Goal: Task Accomplishment & Management: Use online tool/utility

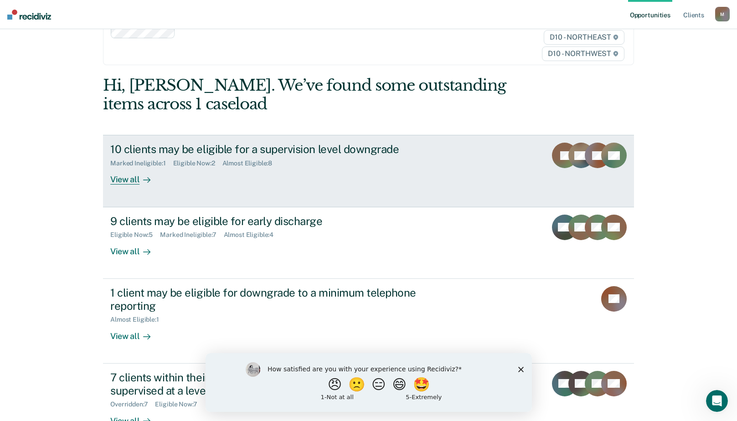
scroll to position [38, 0]
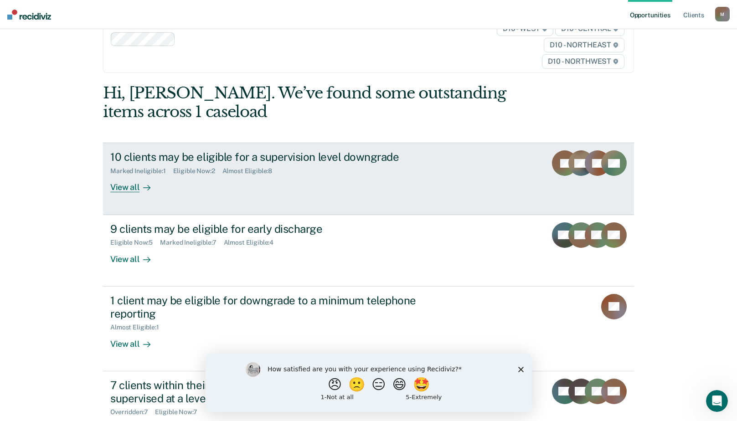
click at [126, 187] on div "View all" at bounding box center [135, 184] width 51 height 18
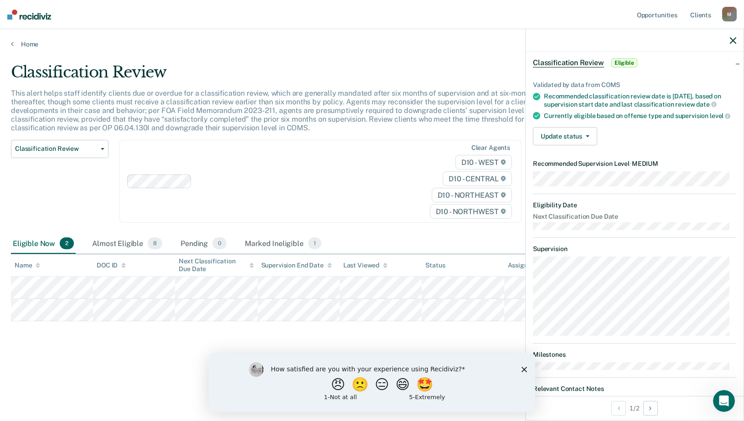
scroll to position [81, 0]
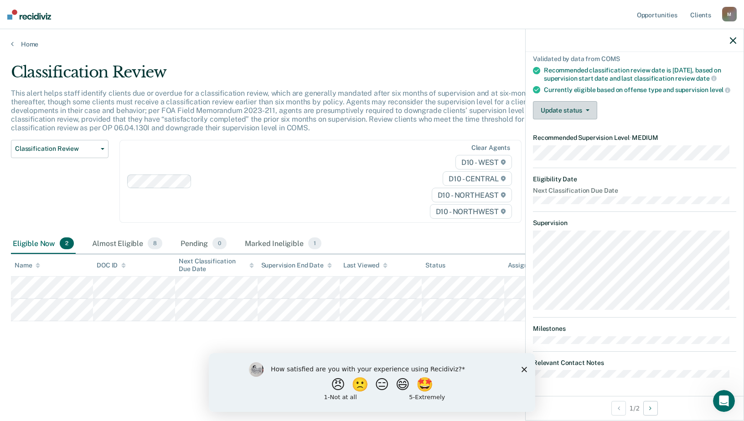
click at [571, 109] on button "Update status" at bounding box center [565, 110] width 64 height 18
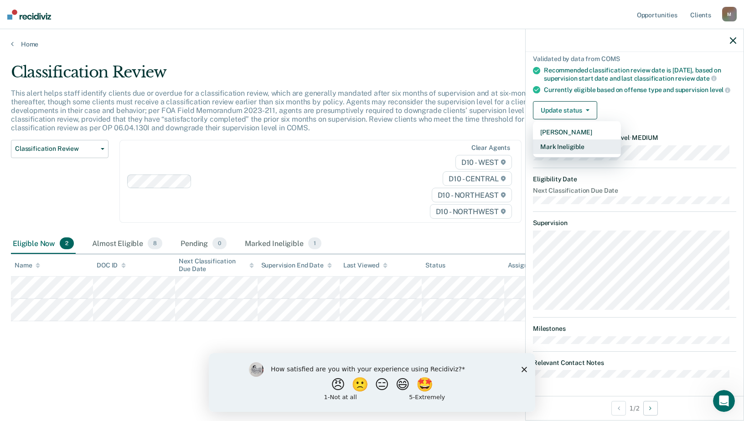
click at [571, 148] on button "Mark Ineligible" at bounding box center [577, 147] width 88 height 15
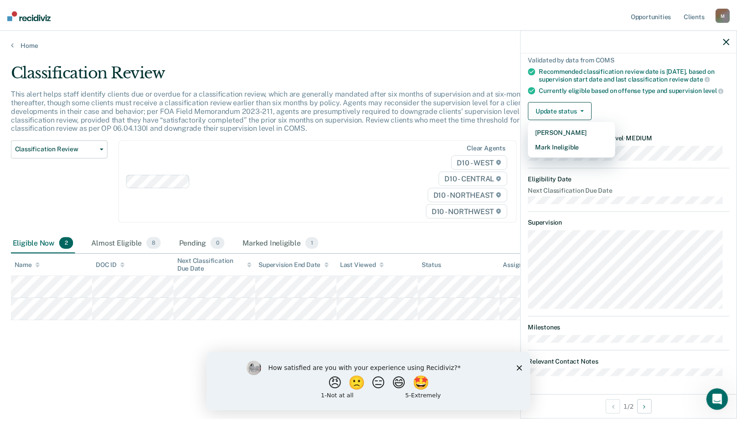
scroll to position [0, 0]
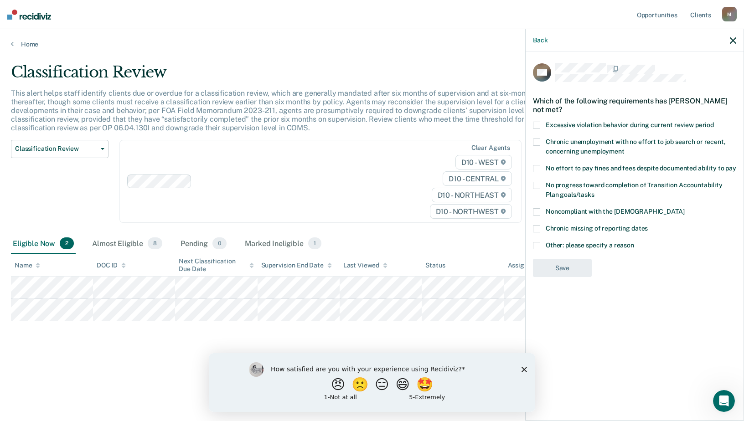
click at [535, 244] on span at bounding box center [536, 245] width 7 height 7
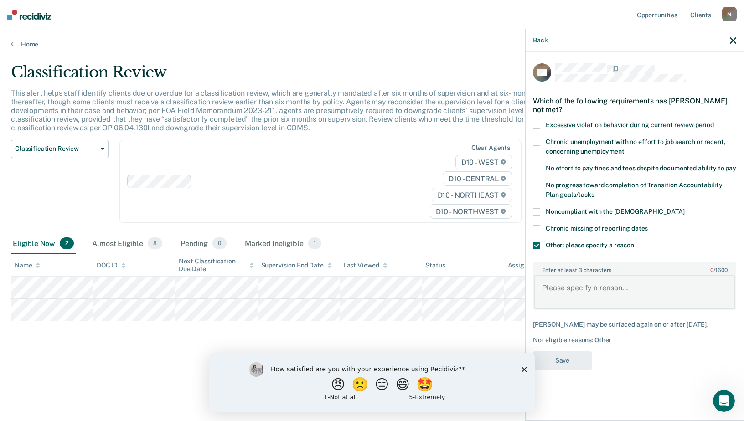
click at [565, 284] on textarea "Enter at least 3 characters 0 / 1600" at bounding box center [635, 292] width 202 height 34
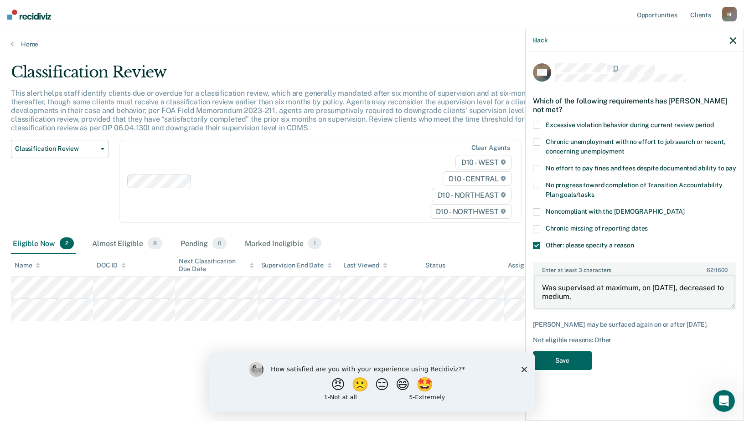
type textarea "Was supervised at maximum, on [DATE], decreased to medium."
click at [568, 361] on button "Save" at bounding box center [562, 361] width 59 height 19
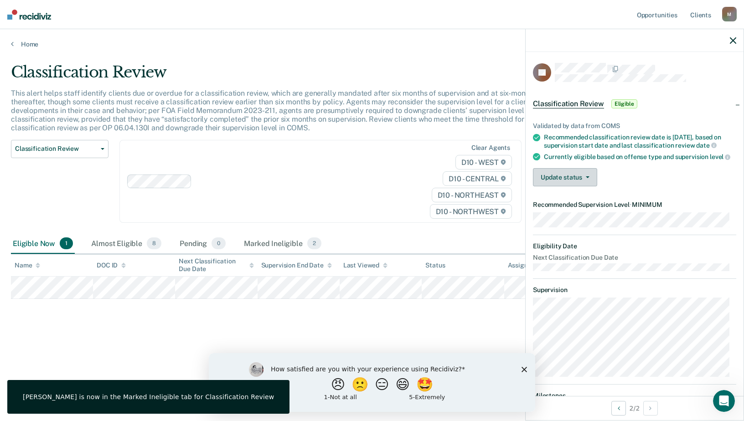
click at [568, 187] on button "Update status" at bounding box center [565, 177] width 64 height 18
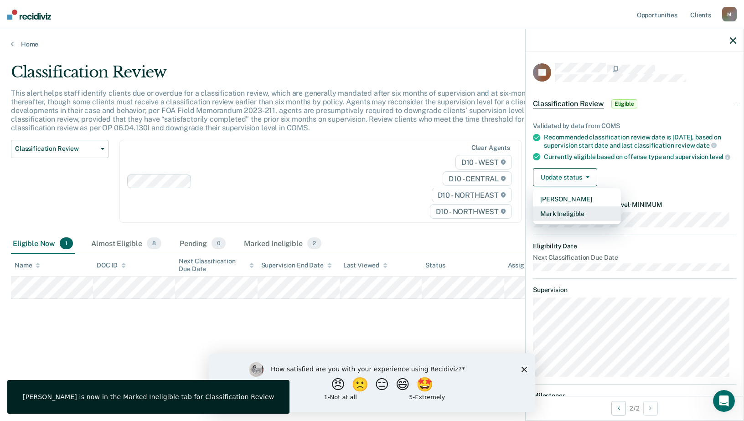
click at [564, 221] on button "Mark Ineligible" at bounding box center [577, 214] width 88 height 15
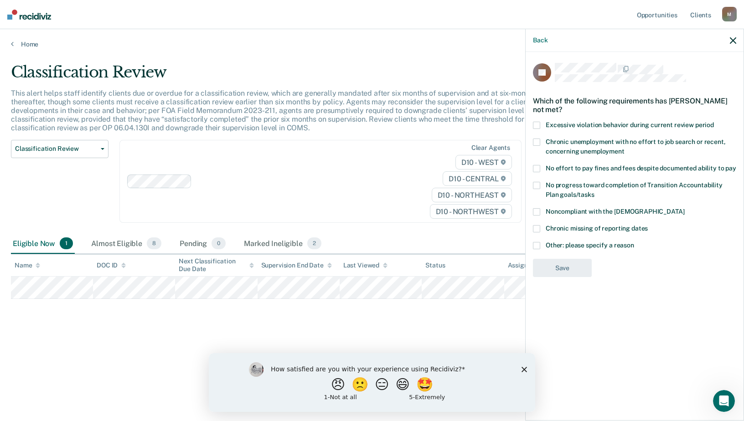
click at [539, 243] on span at bounding box center [536, 245] width 7 height 7
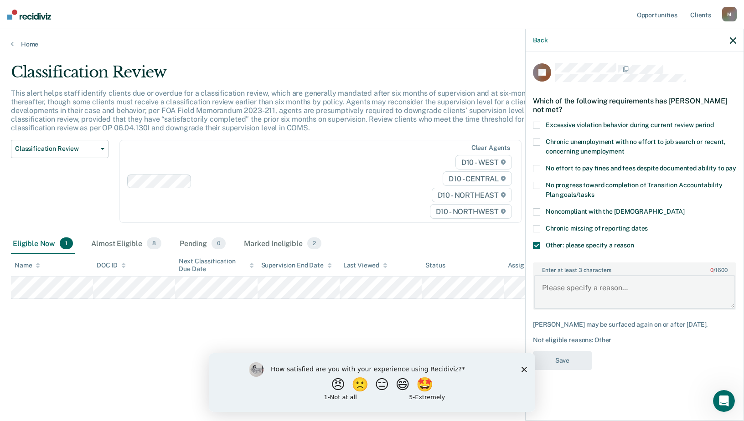
click at [584, 292] on textarea "Enter at least 3 characters 0 / 1600" at bounding box center [635, 292] width 202 height 34
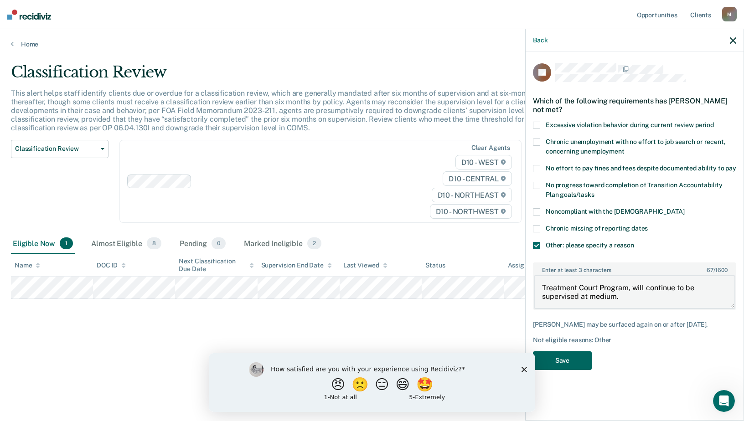
type textarea "Treatment Court Program, will continue to be supervised at medium."
click at [576, 365] on button "Save" at bounding box center [562, 361] width 59 height 19
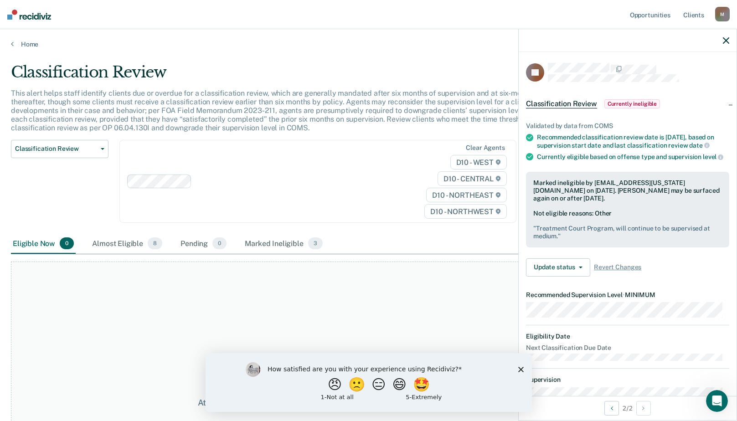
click at [726, 38] on icon "button" at bounding box center [726, 40] width 6 height 6
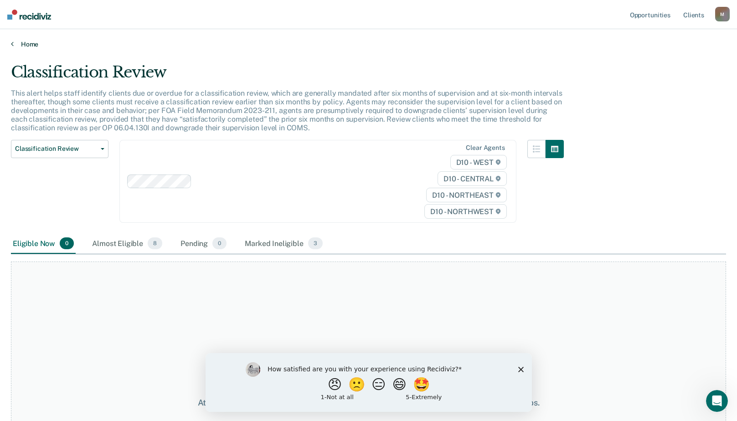
click at [31, 43] on link "Home" at bounding box center [368, 44] width 715 height 8
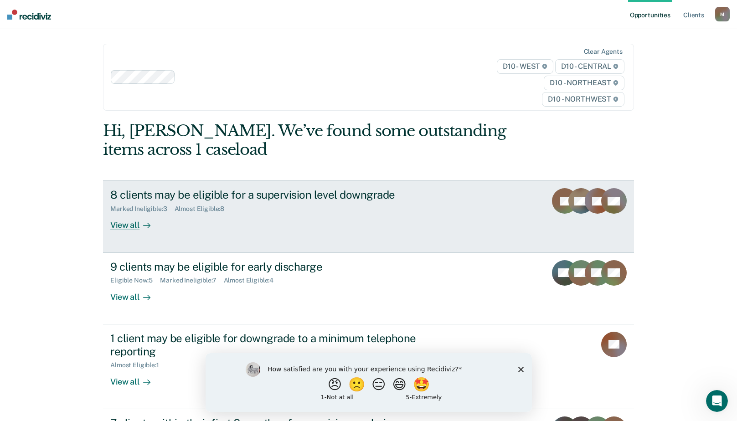
click at [140, 221] on div at bounding box center [145, 225] width 11 height 10
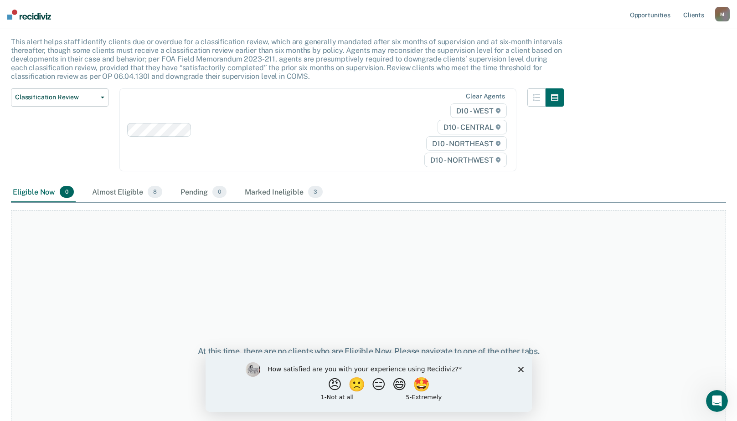
scroll to position [32, 0]
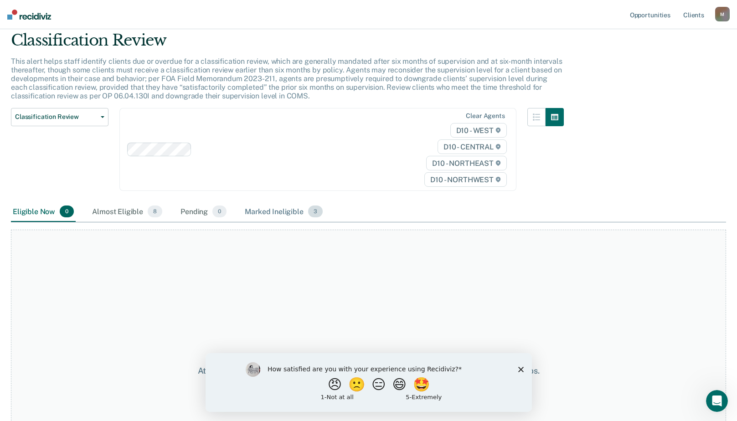
click at [270, 211] on div "Marked Ineligible 3" at bounding box center [284, 212] width 82 height 20
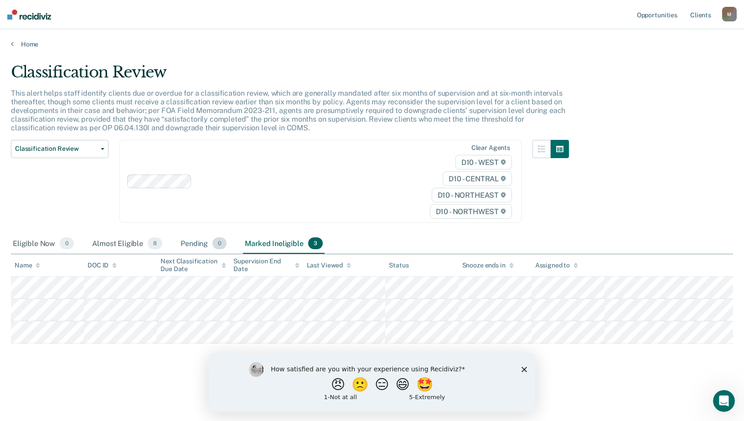
click at [187, 243] on div "Pending 0" at bounding box center [204, 244] width 50 height 20
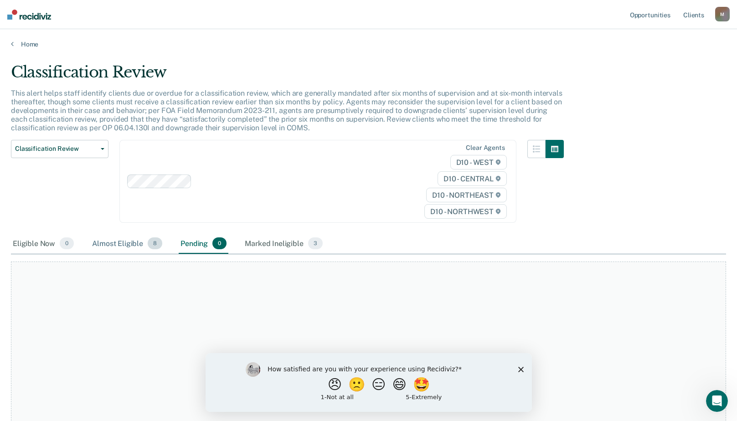
click at [121, 243] on div "Almost Eligible 8" at bounding box center [127, 244] width 74 height 20
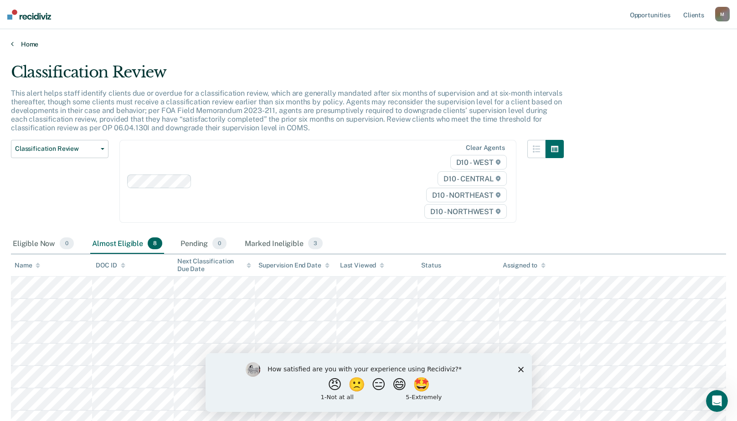
click at [32, 47] on link "Home" at bounding box center [368, 44] width 715 height 8
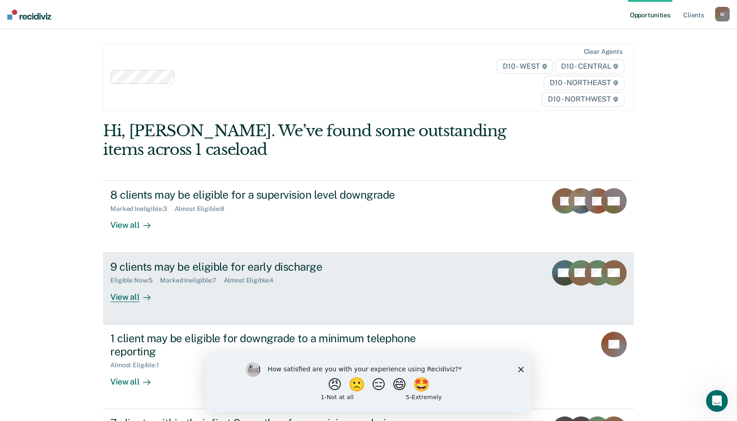
click at [131, 264] on div "9 clients may be eligible for early discharge" at bounding box center [270, 266] width 320 height 13
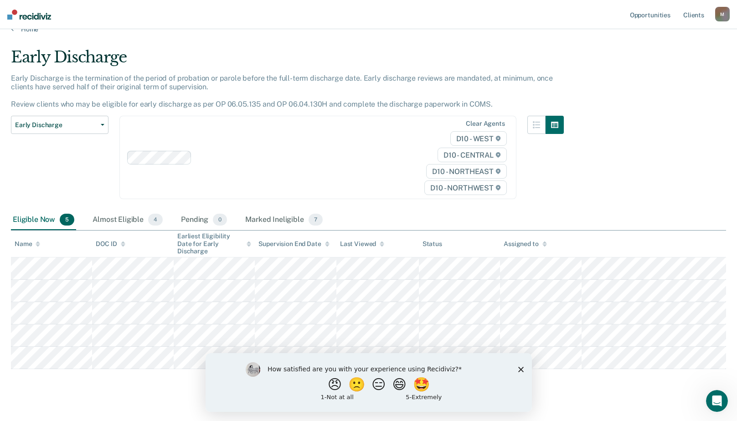
scroll to position [29, 0]
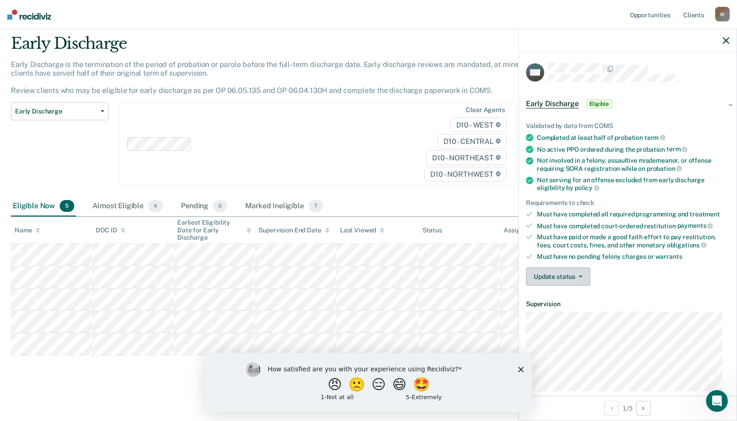
click at [569, 279] on button "Update status" at bounding box center [558, 277] width 64 height 18
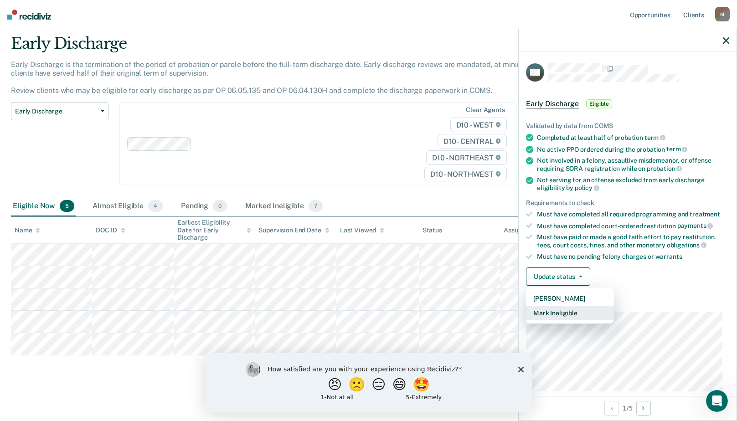
click at [549, 310] on button "Mark Ineligible" at bounding box center [570, 313] width 88 height 15
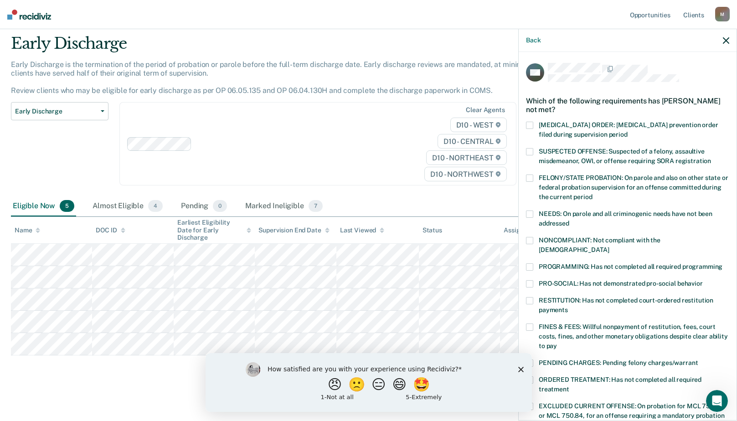
scroll to position [214, 0]
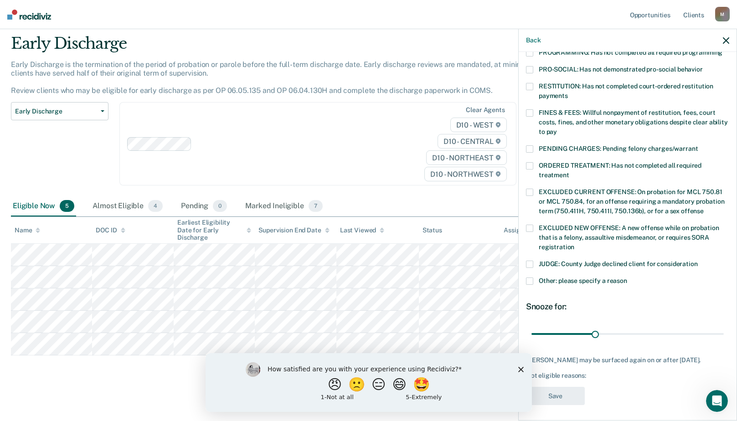
click at [534, 278] on label "Other: please specify a reason" at bounding box center [627, 283] width 203 height 10
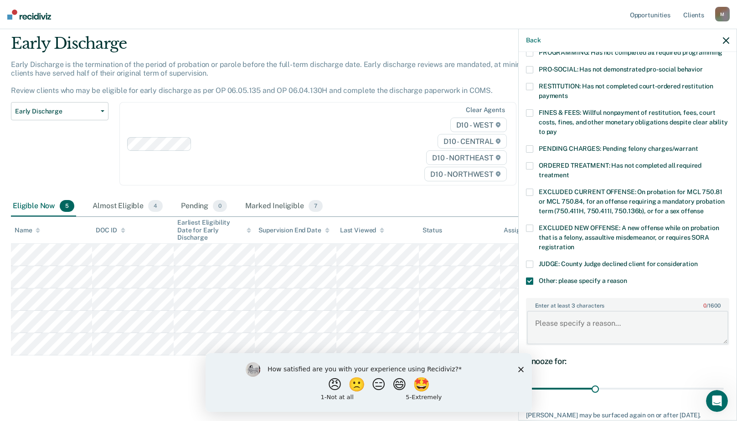
click at [569, 311] on textarea "Enter at least 3 characters 0 / 1600" at bounding box center [628, 328] width 202 height 34
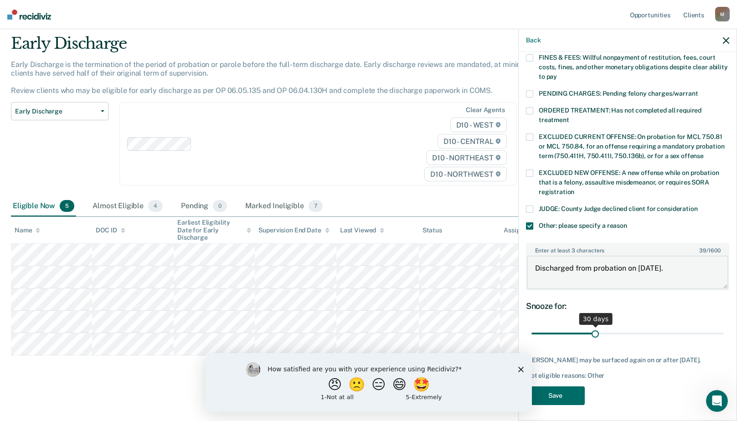
type textarea "Discharged from probation on [DATE]."
drag, startPoint x: 594, startPoint y: 325, endPoint x: 714, endPoint y: 323, distance: 119.9
type input "90"
click at [714, 326] on input "range" at bounding box center [628, 334] width 192 height 16
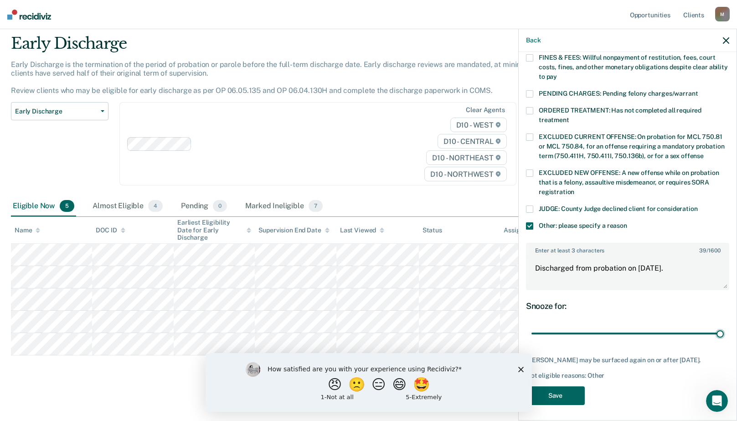
click at [549, 389] on button "Save" at bounding box center [555, 396] width 59 height 19
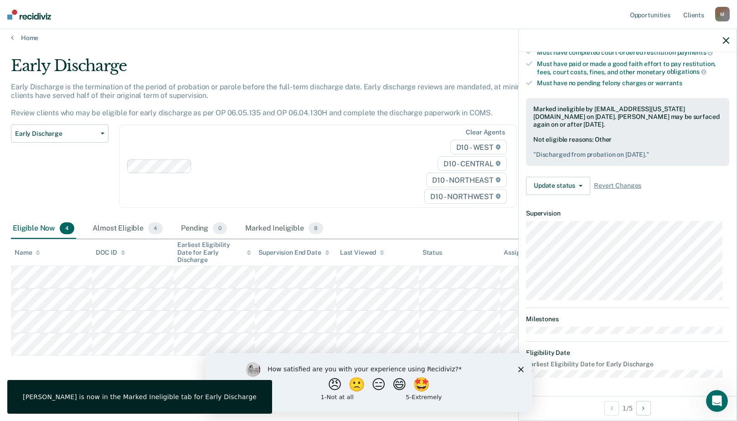
scroll to position [172, 0]
click at [728, 40] on icon "button" at bounding box center [726, 40] width 6 height 6
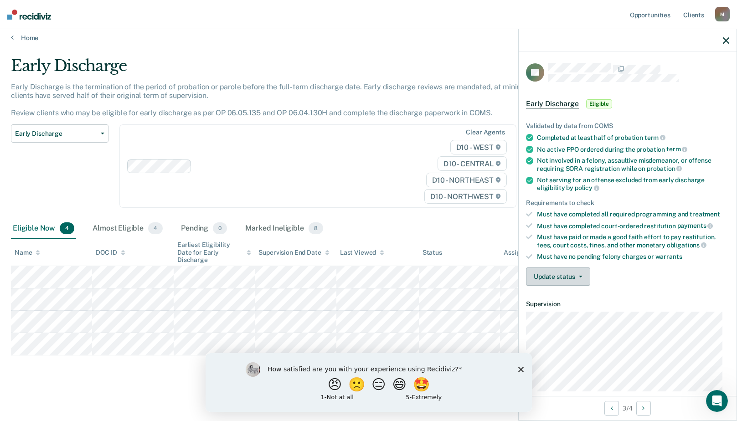
click at [569, 280] on button "Update status" at bounding box center [558, 277] width 64 height 18
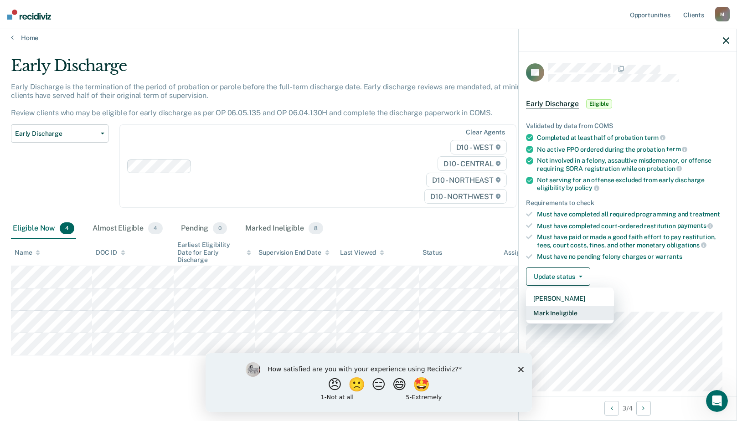
click at [571, 313] on button "Mark Ineligible" at bounding box center [570, 313] width 88 height 15
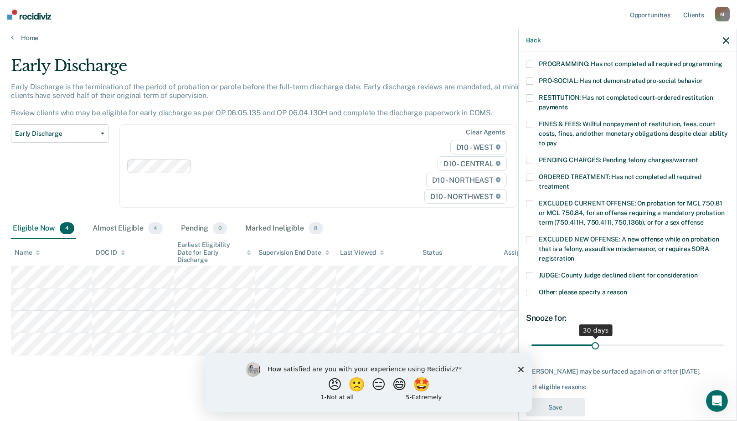
scroll to position [214, 0]
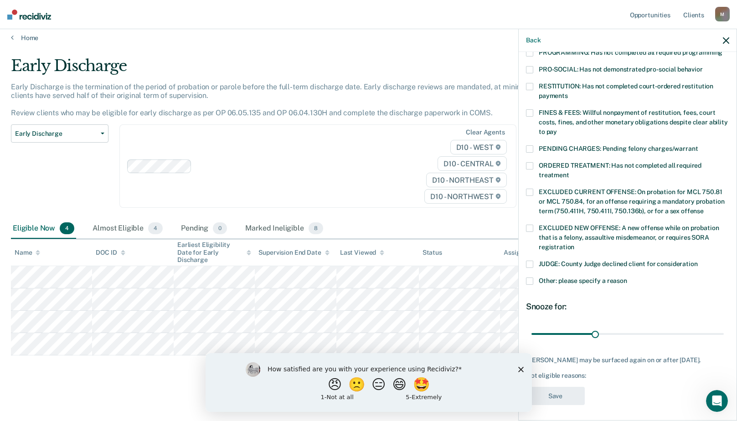
drag, startPoint x: 530, startPoint y: 269, endPoint x: 536, endPoint y: 280, distance: 12.0
click at [530, 278] on span at bounding box center [529, 281] width 7 height 7
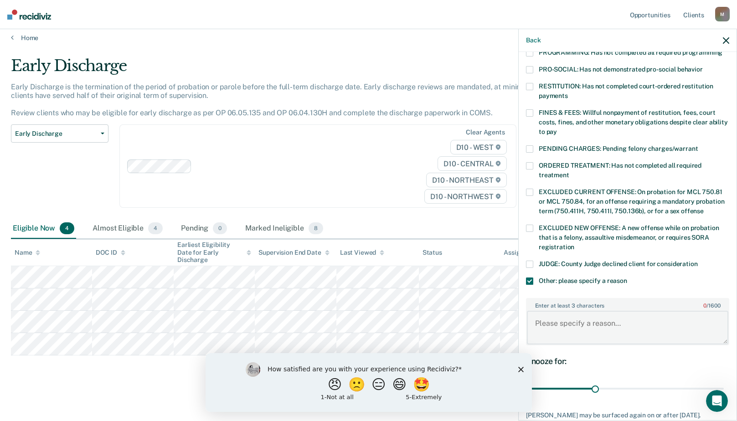
click at [560, 314] on textarea "Enter at least 3 characters 0 / 1600" at bounding box center [628, 328] width 202 height 34
type textarea "Continues to owe restitution."
drag, startPoint x: 594, startPoint y: 380, endPoint x: 653, endPoint y: 379, distance: 59.7
type input "60"
click at [653, 381] on input "range" at bounding box center [628, 389] width 192 height 16
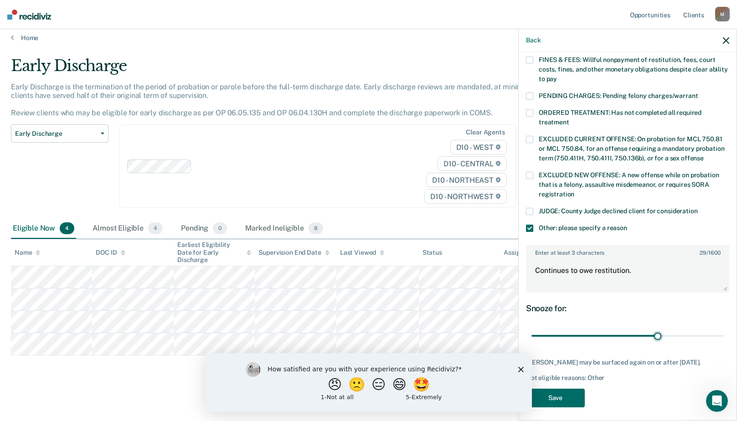
scroll to position [269, 0]
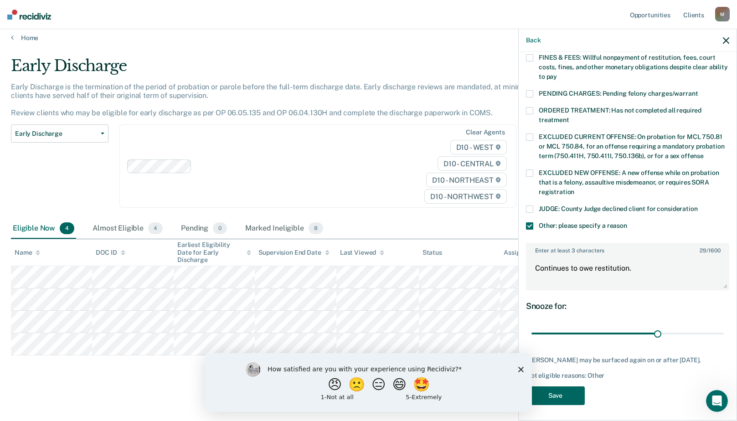
click at [564, 391] on button "Save" at bounding box center [555, 396] width 59 height 19
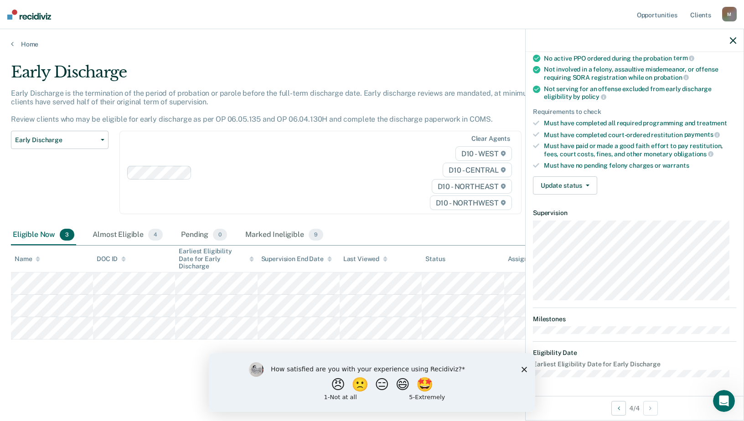
scroll to position [99, 0]
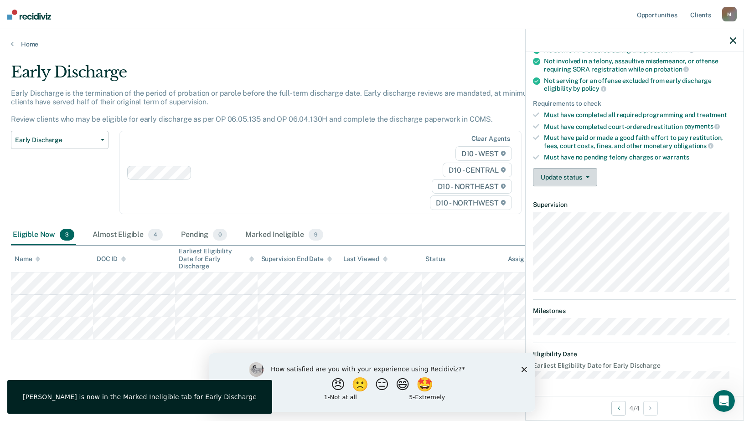
click at [574, 179] on button "Update status" at bounding box center [565, 177] width 64 height 18
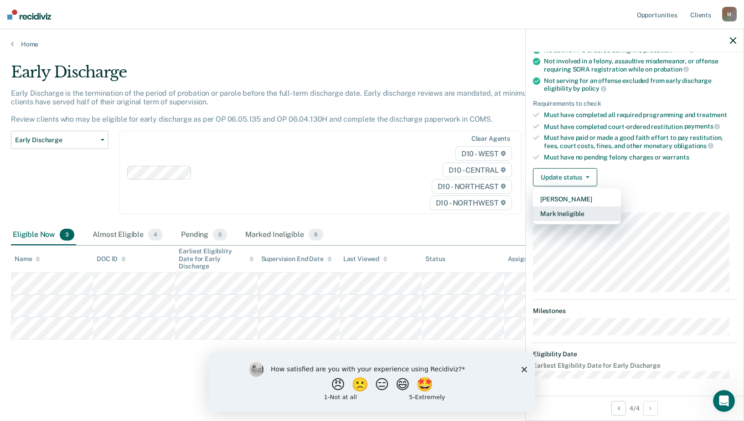
click at [565, 214] on button "Mark Ineligible" at bounding box center [577, 214] width 88 height 15
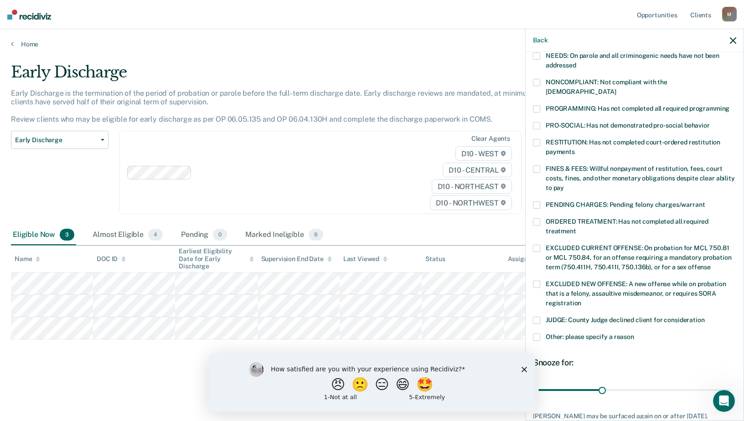
scroll to position [214, 0]
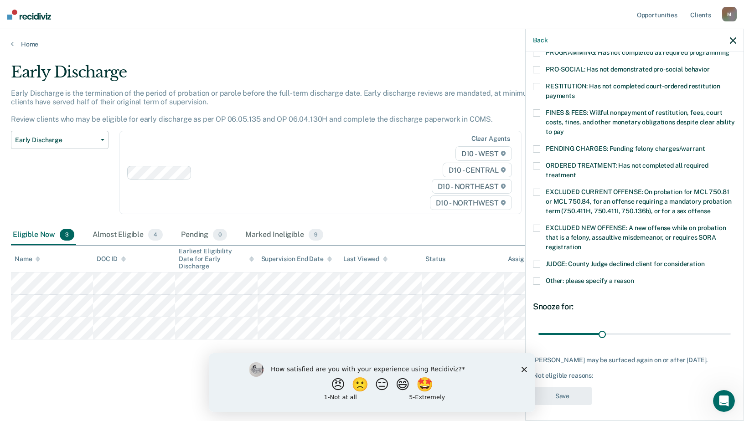
click at [535, 278] on span at bounding box center [536, 281] width 7 height 7
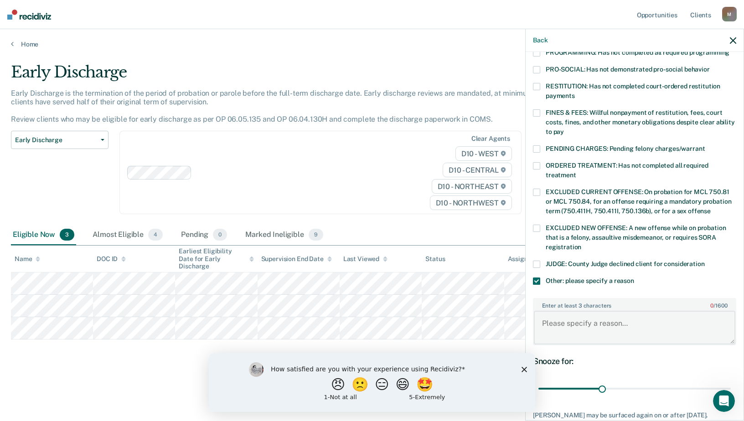
click at [583, 319] on textarea "Enter at least 3 characters 0 / 1600" at bounding box center [635, 328] width 202 height 34
type textarea "S"
type textarea "Treatment Court Program."
drag, startPoint x: 602, startPoint y: 377, endPoint x: 721, endPoint y: 374, distance: 119.5
type input "90"
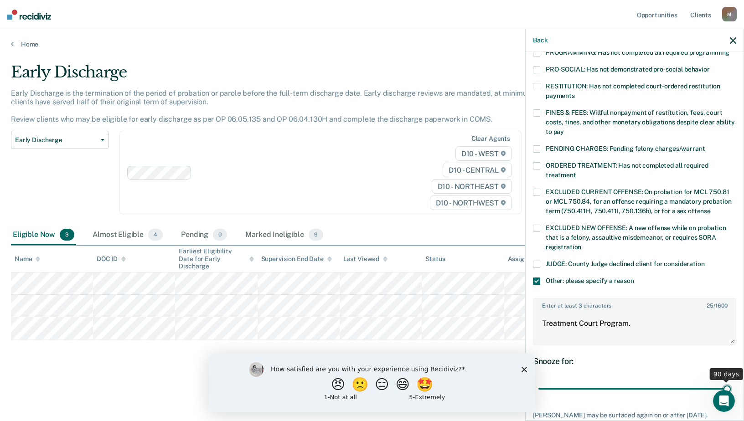
click at [721, 381] on input "range" at bounding box center [635, 389] width 192 height 16
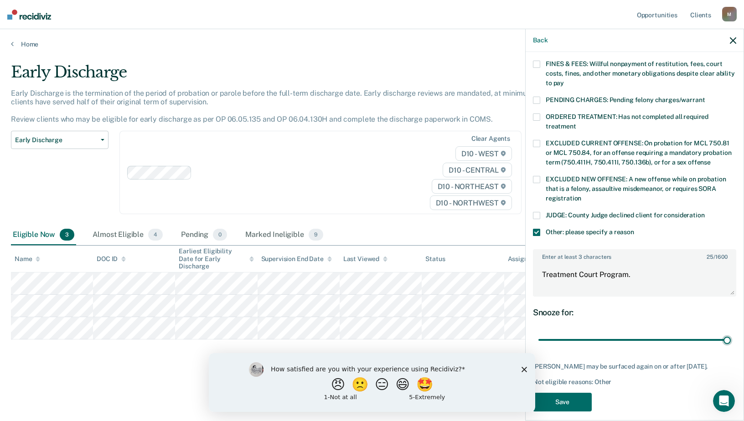
scroll to position [269, 0]
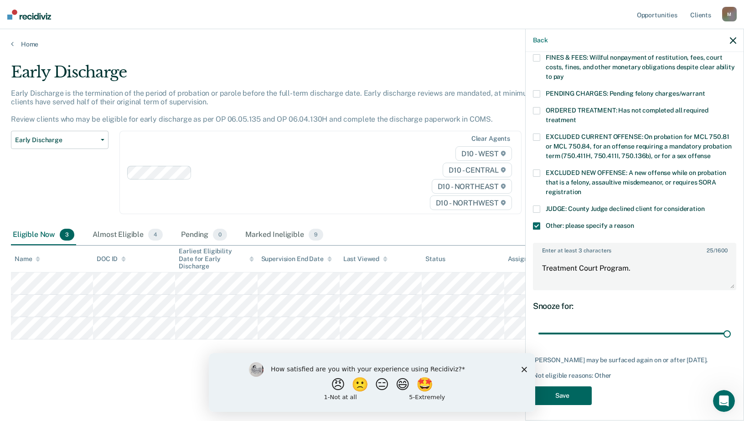
click at [574, 390] on button "Save" at bounding box center [562, 396] width 59 height 19
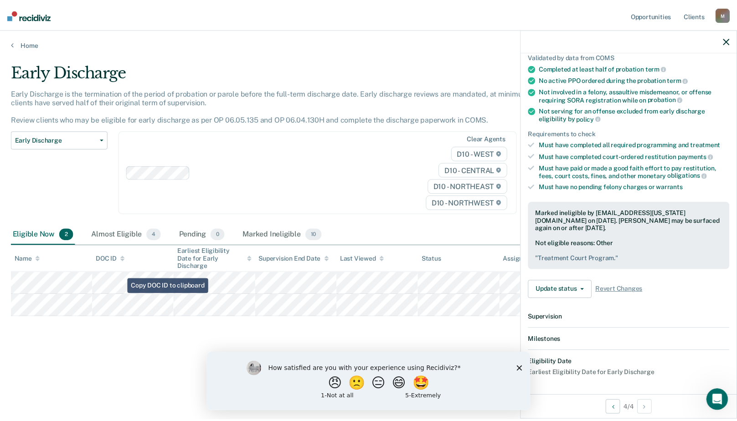
scroll to position [182, 0]
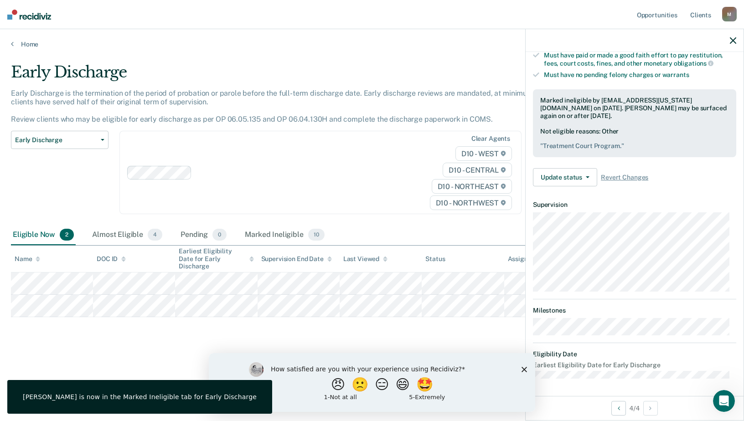
click at [731, 42] on icon "button" at bounding box center [733, 40] width 6 height 6
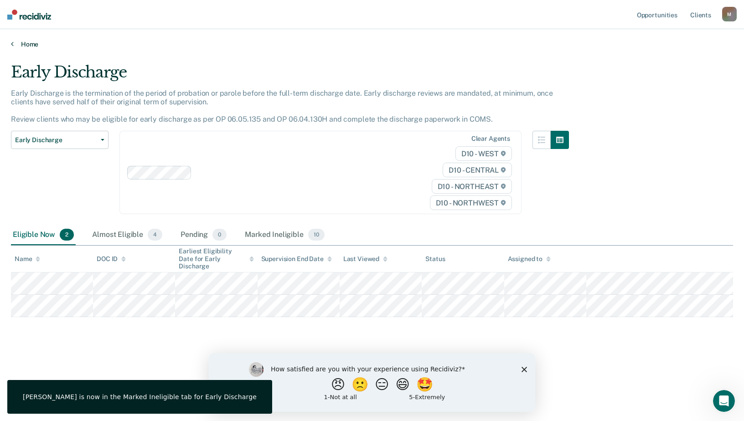
click at [28, 44] on link "Home" at bounding box center [372, 44] width 722 height 8
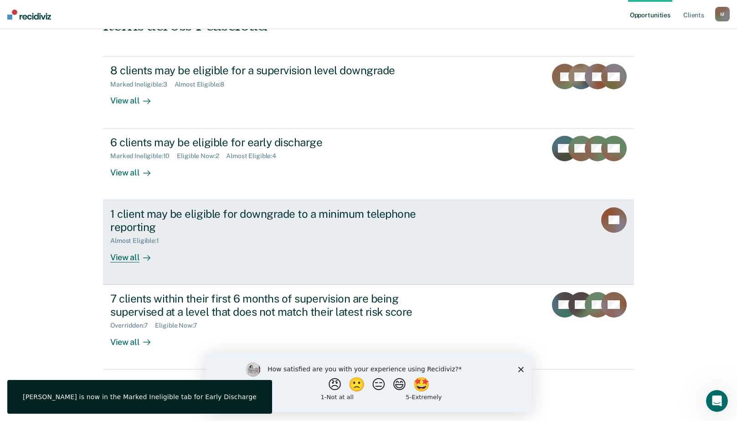
scroll to position [129, 0]
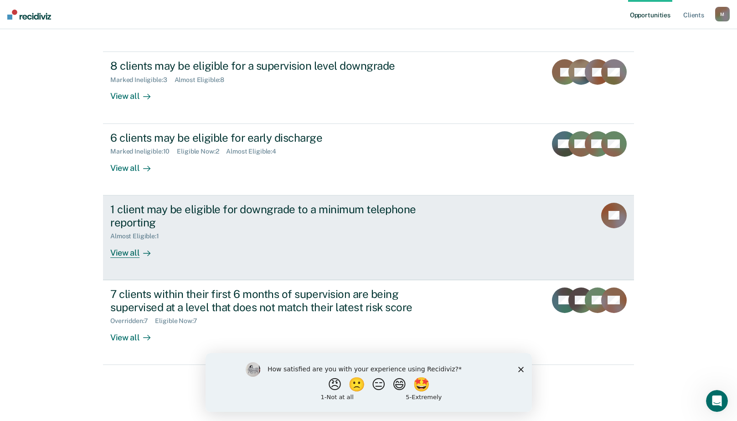
click at [182, 221] on div "1 client may be eligible for downgrade to a minimum telephone reporting" at bounding box center [270, 216] width 320 height 26
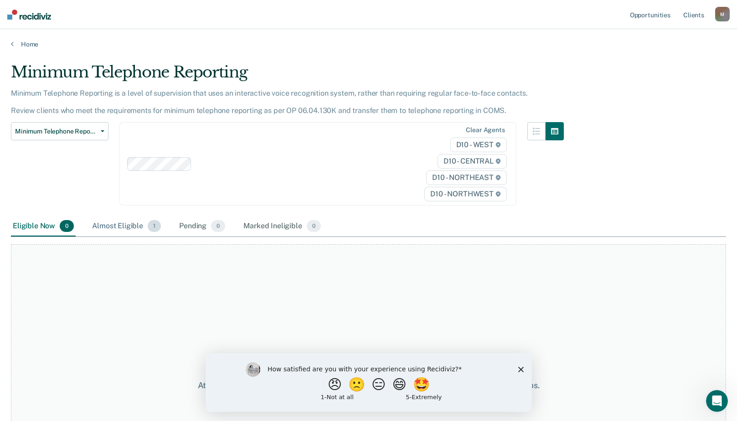
click at [124, 224] on div "Almost Eligible 1" at bounding box center [126, 227] width 73 height 20
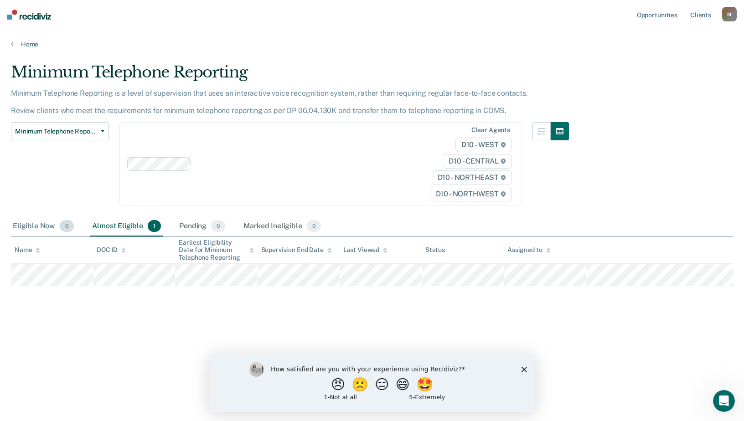
click at [47, 227] on div "Eligible Now 0" at bounding box center [43, 227] width 65 height 20
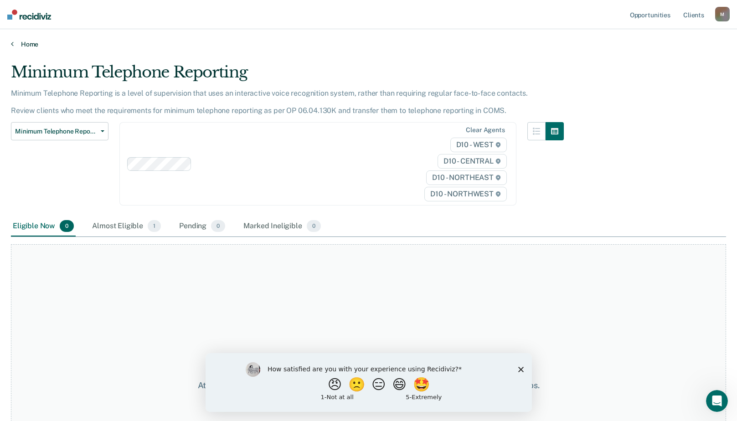
click at [21, 45] on link "Home" at bounding box center [368, 44] width 715 height 8
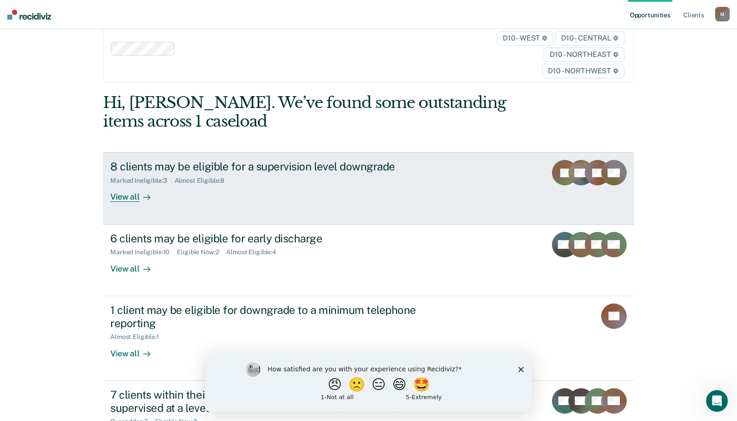
scroll to position [129, 0]
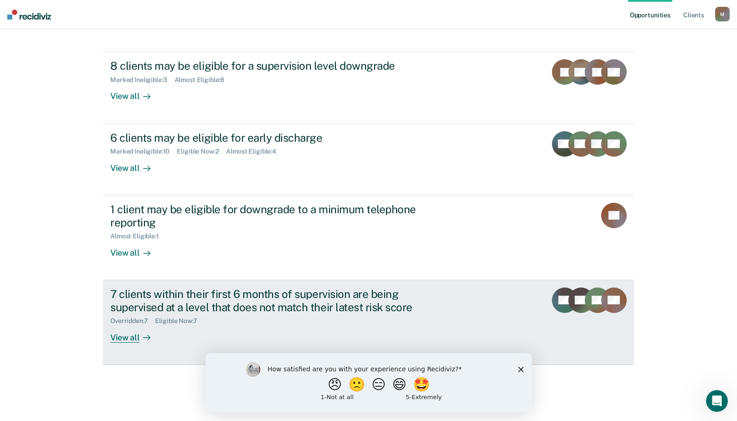
click at [125, 337] on div "View all" at bounding box center [135, 334] width 51 height 18
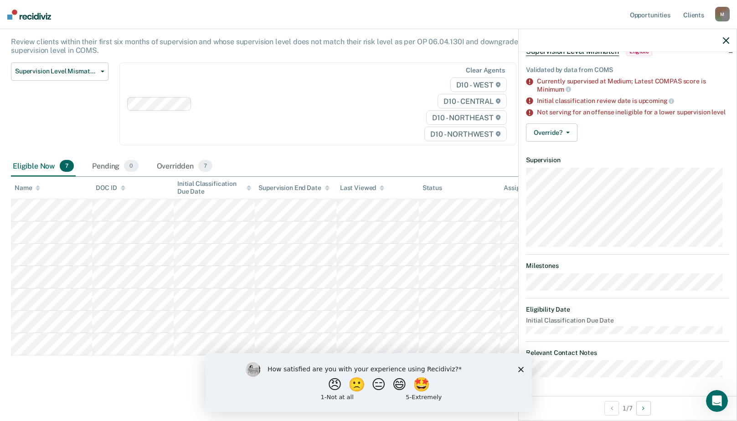
scroll to position [59, 0]
click at [559, 134] on button "Override?" at bounding box center [552, 133] width 52 height 18
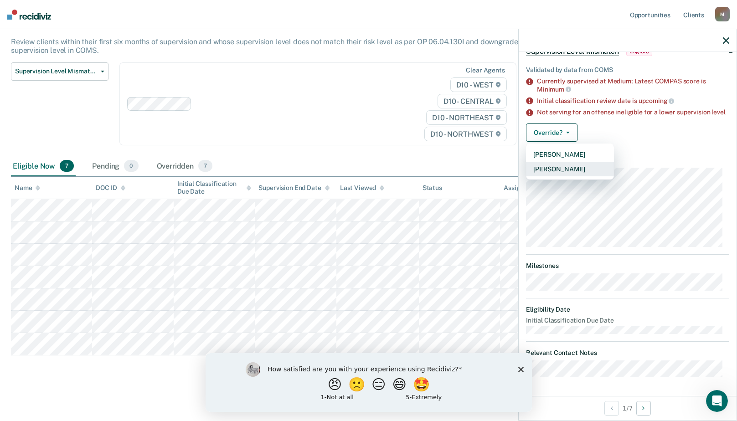
click at [565, 167] on button "[PERSON_NAME]" at bounding box center [570, 169] width 88 height 15
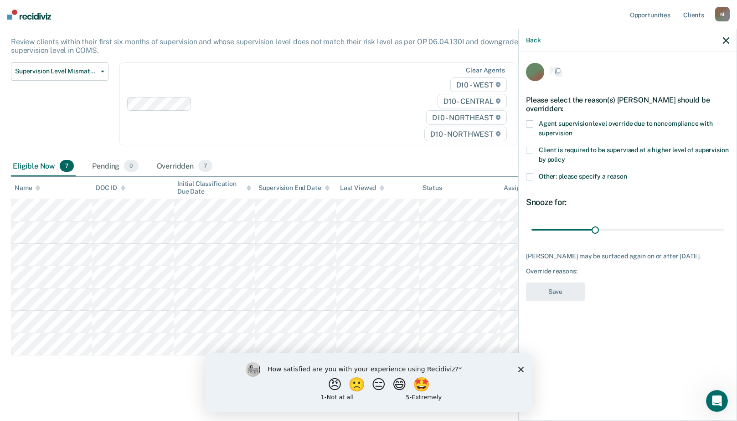
scroll to position [0, 0]
click at [533, 175] on span at bounding box center [529, 178] width 7 height 7
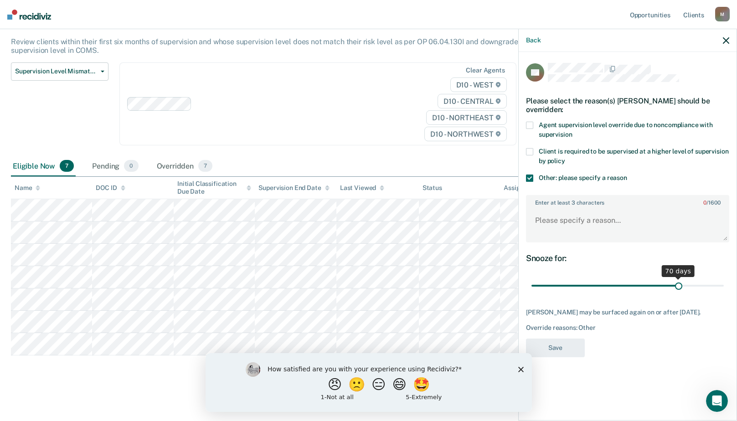
drag, startPoint x: 593, startPoint y: 287, endPoint x: 679, endPoint y: 289, distance: 85.7
type input "70"
click at [679, 289] on input "range" at bounding box center [628, 286] width 192 height 16
click at [563, 223] on textarea "Enter at least 3 characters 0 / 1600" at bounding box center [628, 225] width 202 height 34
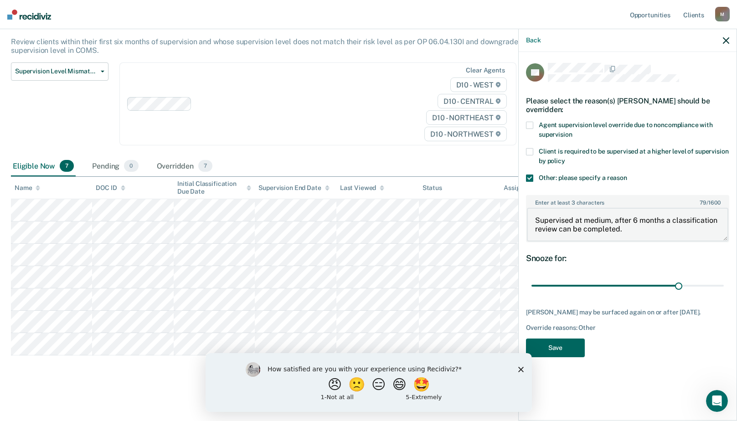
type textarea "Supervised at medium, after 6 months a classification review can be completed."
click at [557, 351] on button "Save" at bounding box center [555, 348] width 59 height 19
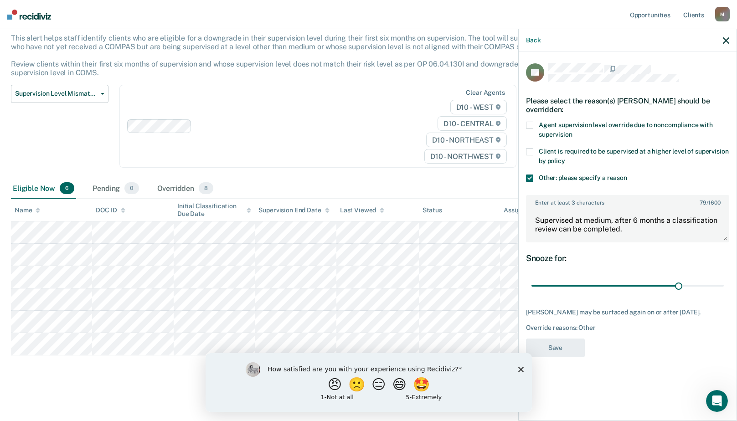
scroll to position [55, 0]
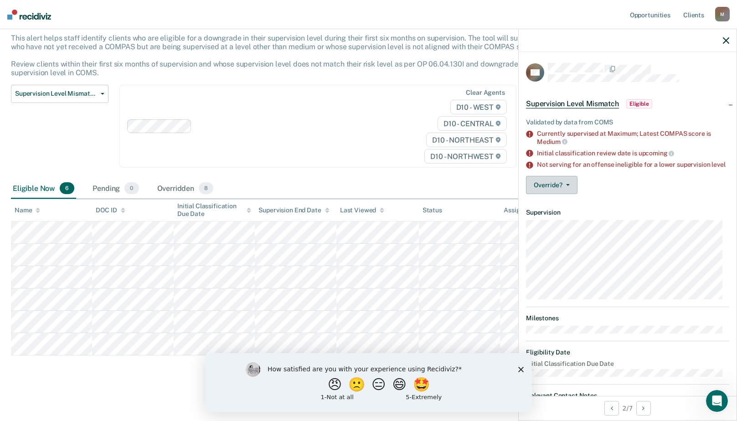
click at [565, 186] on span "button" at bounding box center [566, 185] width 7 height 2
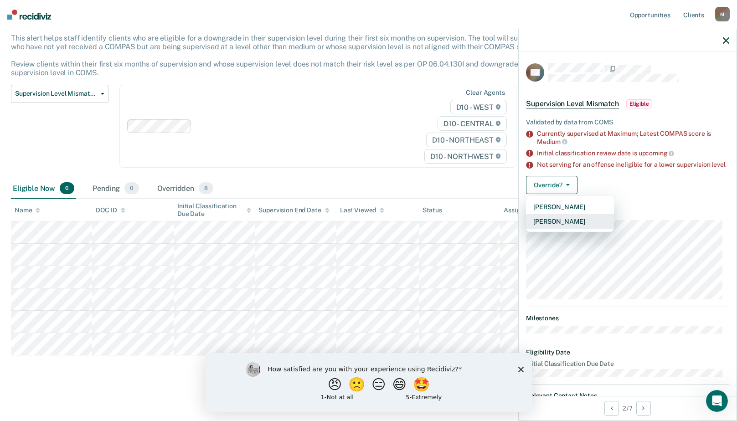
click at [571, 227] on button "[PERSON_NAME]" at bounding box center [570, 221] width 88 height 15
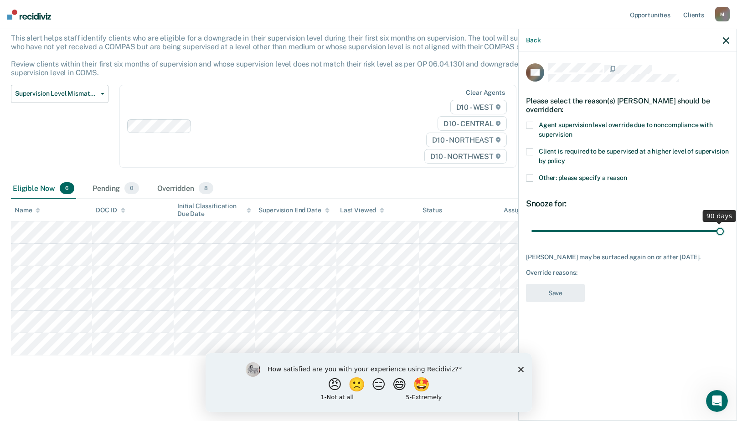
drag, startPoint x: 593, startPoint y: 232, endPoint x: 722, endPoint y: 236, distance: 128.6
type input "90"
click at [722, 236] on input "range" at bounding box center [628, 231] width 192 height 16
click at [528, 175] on span at bounding box center [529, 178] width 7 height 7
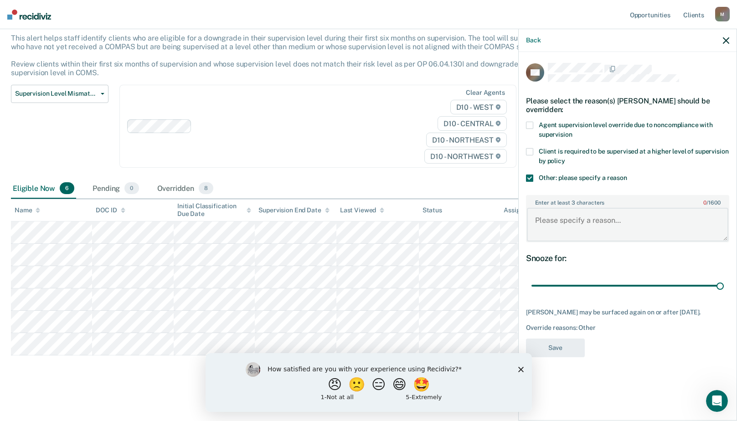
click at [550, 218] on textarea "Enter at least 3 characters 0 / 1600" at bounding box center [628, 225] width 202 height 34
click at [623, 220] on textarea "Treatment Court Program." at bounding box center [628, 225] width 202 height 34
drag, startPoint x: 625, startPoint y: 220, endPoint x: 537, endPoint y: 223, distance: 88.0
click at [537, 223] on textarea "Treatment Court Program." at bounding box center [628, 225] width 202 height 34
type textarea "Treatment Court Program."
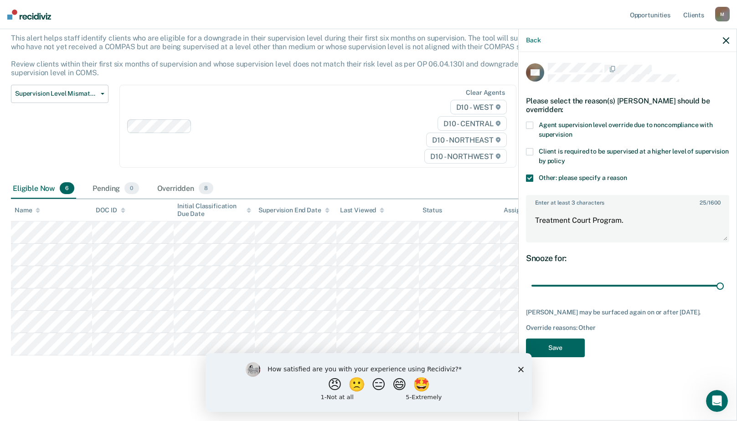
click at [563, 347] on button "Save" at bounding box center [555, 348] width 59 height 19
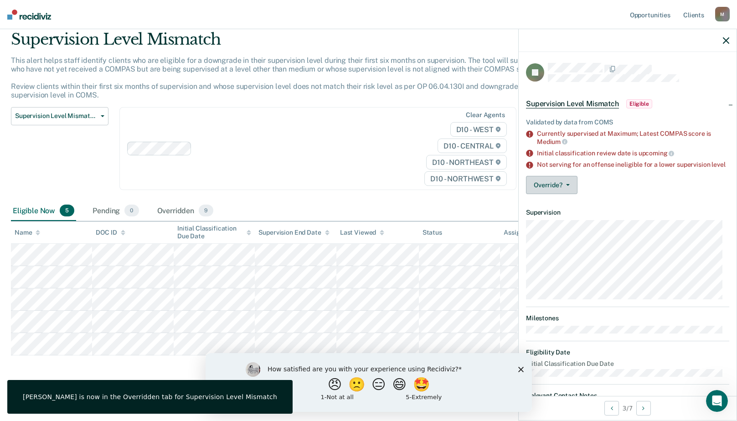
click at [564, 184] on button "Override?" at bounding box center [552, 185] width 52 height 18
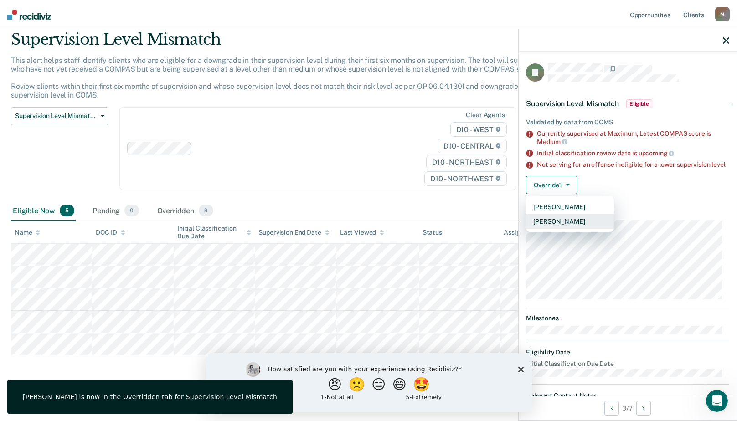
click at [565, 229] on button "[PERSON_NAME]" at bounding box center [570, 221] width 88 height 15
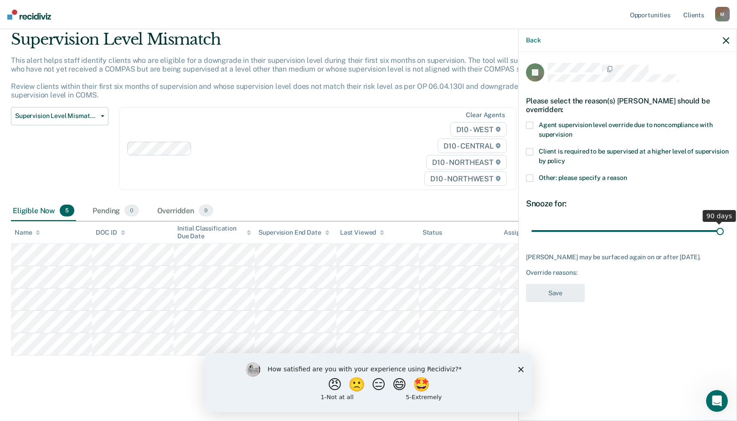
drag, startPoint x: 599, startPoint y: 231, endPoint x: 725, endPoint y: 237, distance: 126.5
type input "90"
click at [724, 237] on input "range" at bounding box center [628, 231] width 192 height 16
click at [537, 180] on label "Other: please specify a reason" at bounding box center [627, 180] width 203 height 10
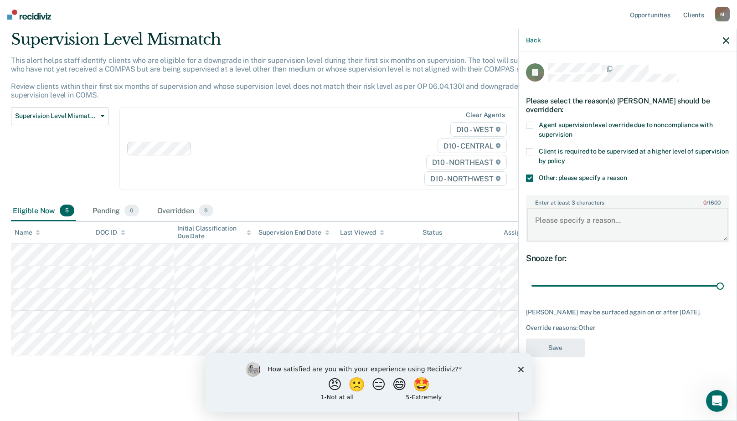
click at [563, 231] on textarea "Enter at least 3 characters 0 / 1600" at bounding box center [628, 225] width 202 height 34
paste textarea "Treatment Court Program."
type textarea "Treatment Court Program."
click at [556, 346] on button "Save" at bounding box center [555, 348] width 59 height 19
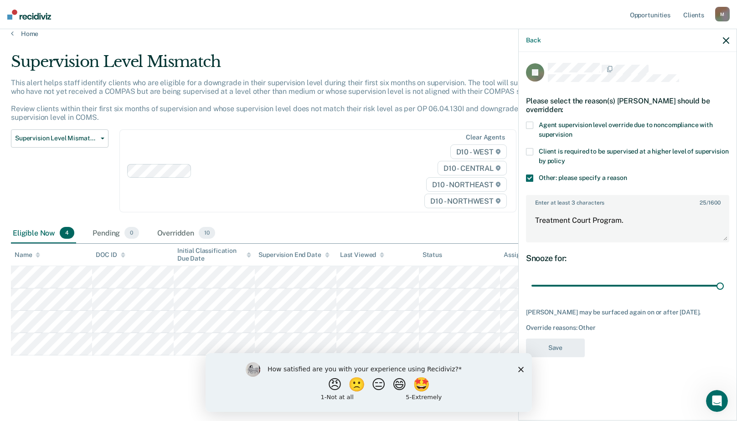
scroll to position [10, 0]
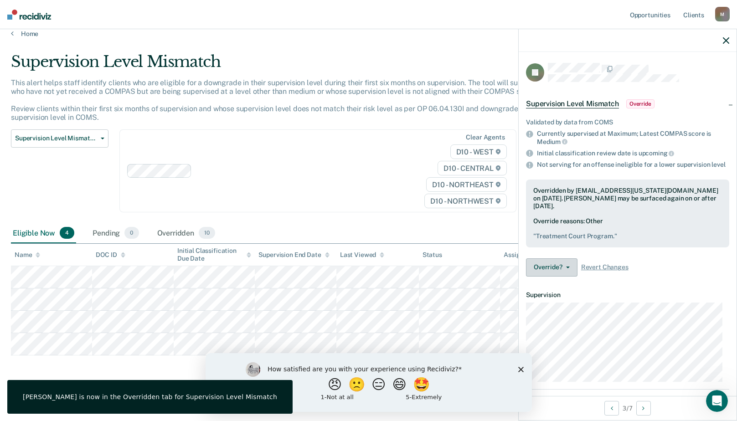
click at [549, 273] on button "Override?" at bounding box center [552, 268] width 52 height 18
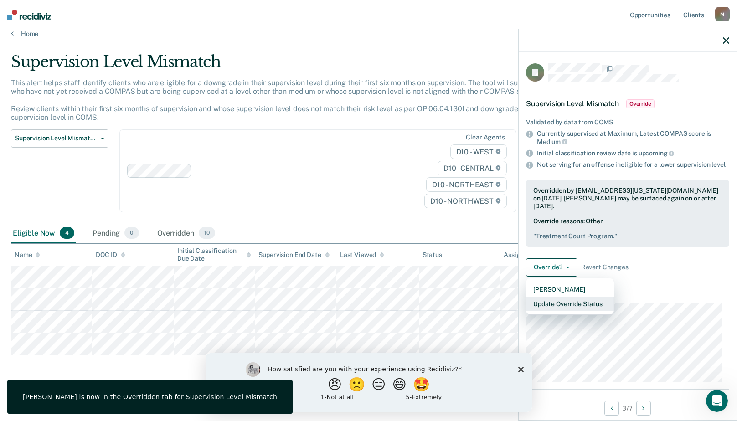
click at [558, 311] on button "Update Override Status" at bounding box center [570, 304] width 88 height 15
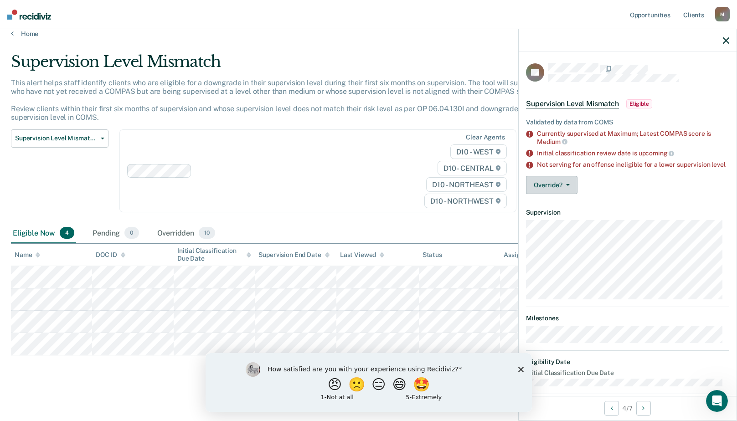
click at [564, 186] on span "button" at bounding box center [566, 185] width 7 height 2
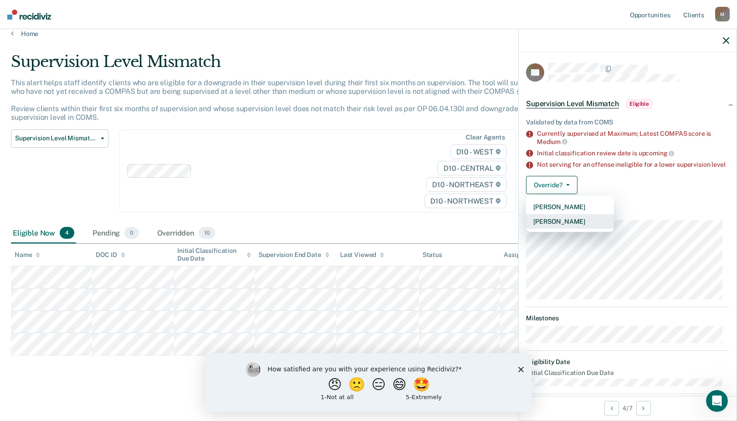
click at [562, 225] on button "[PERSON_NAME]" at bounding box center [570, 221] width 88 height 15
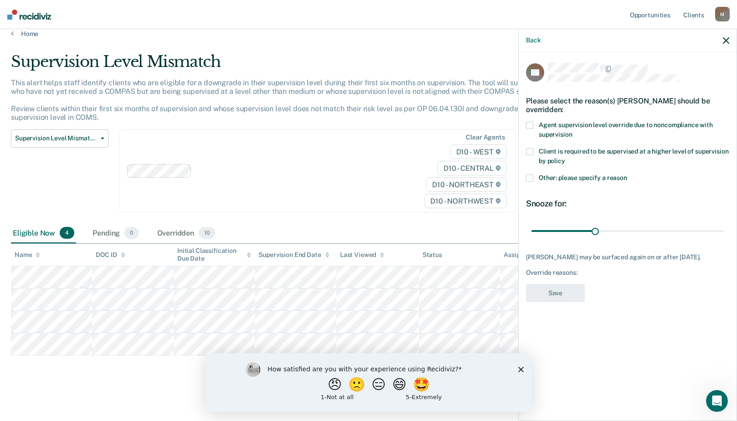
click at [535, 178] on label "Other: please specify a reason" at bounding box center [627, 180] width 203 height 10
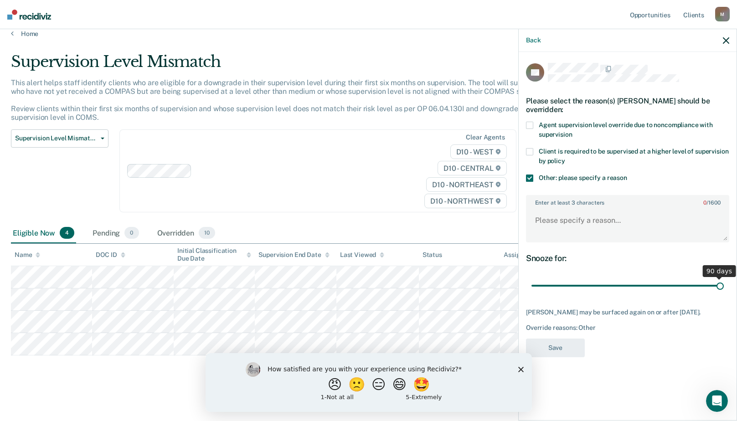
drag, startPoint x: 612, startPoint y: 286, endPoint x: 732, endPoint y: 284, distance: 119.9
type input "90"
click at [724, 284] on input "range" at bounding box center [628, 286] width 192 height 16
click at [550, 226] on textarea "Enter at least 3 characters 0 / 1600" at bounding box center [628, 225] width 202 height 34
paste textarea "Treatment Court Program."
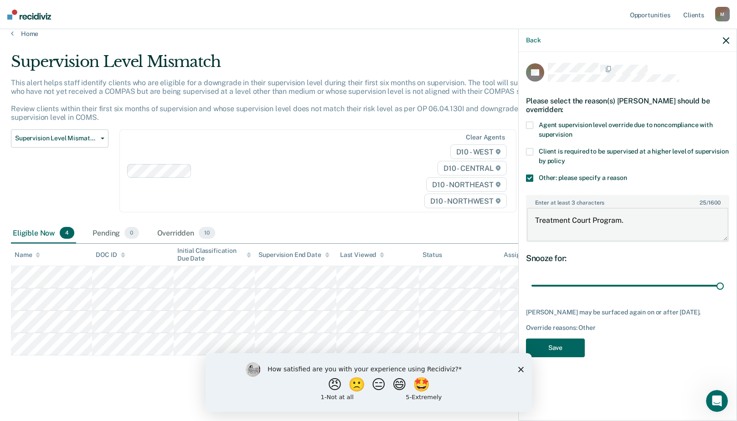
type textarea "Treatment Court Program."
click at [563, 345] on button "Save" at bounding box center [555, 348] width 59 height 19
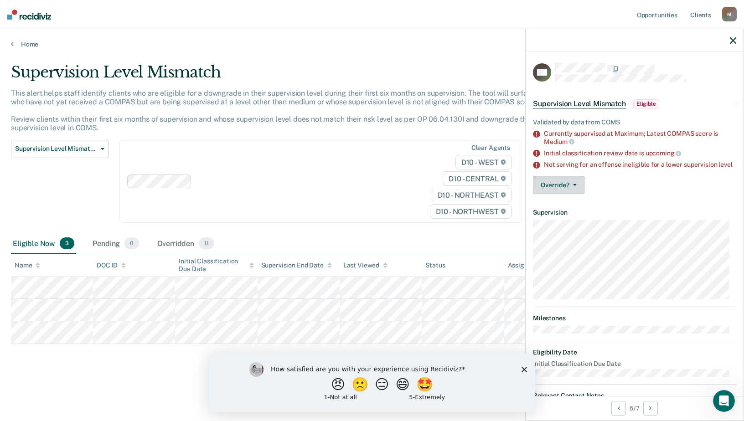
click at [581, 189] on button "Override?" at bounding box center [559, 185] width 52 height 18
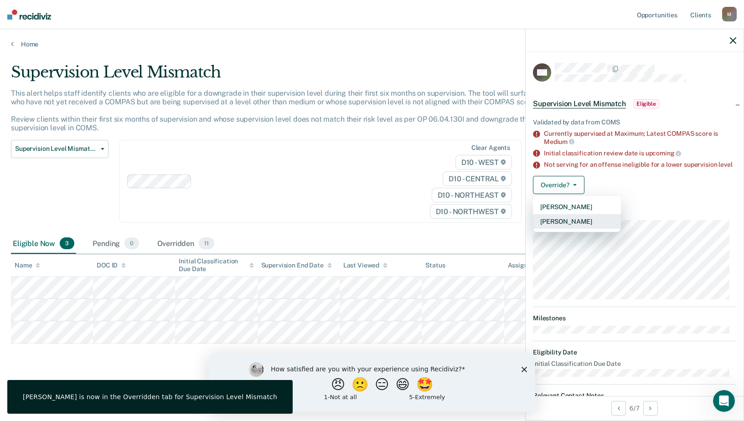
click at [576, 228] on button "[PERSON_NAME]" at bounding box center [577, 221] width 88 height 15
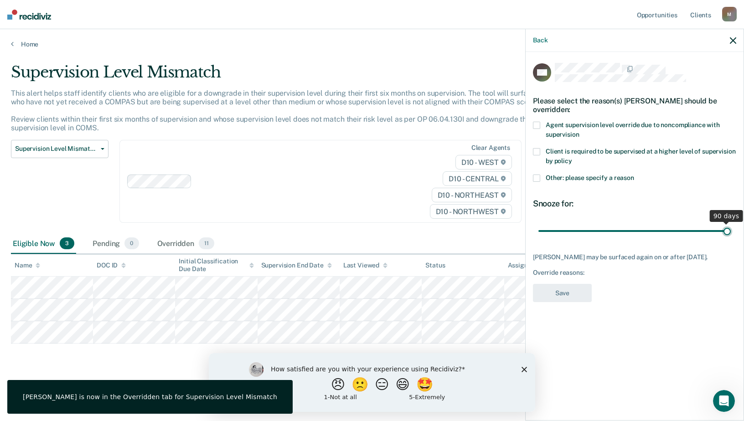
drag, startPoint x: 603, startPoint y: 227, endPoint x: 716, endPoint y: 231, distance: 113.1
type input "90"
click at [731, 225] on input "range" at bounding box center [635, 231] width 192 height 16
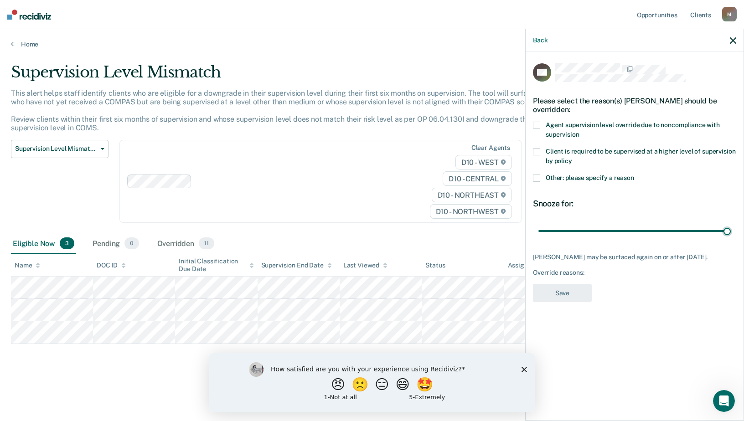
click at [534, 175] on span at bounding box center [536, 178] width 7 height 7
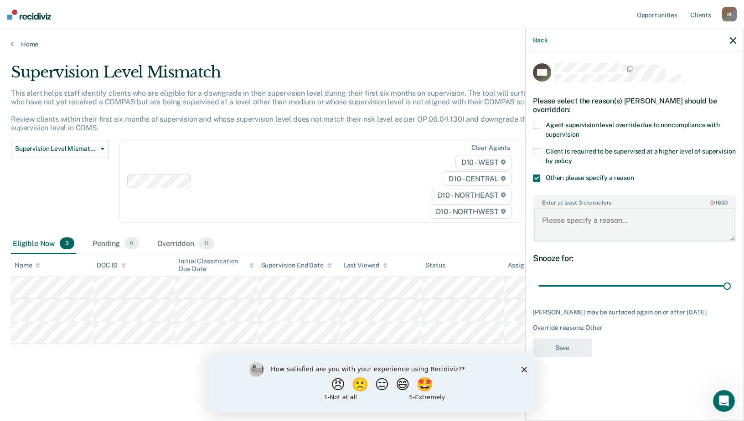
click at [555, 214] on textarea "Enter at least 3 characters 0 / 1600" at bounding box center [635, 225] width 202 height 34
paste textarea "Treatment Court Program."
click at [637, 218] on textarea "Treatment Court Program." at bounding box center [635, 225] width 202 height 34
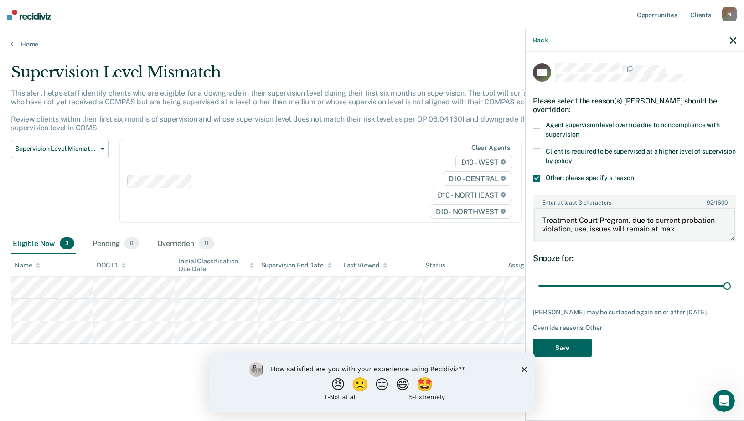
type textarea "Treatment Court Program. due to current probation violation, use, issues will r…"
click at [562, 352] on button "Save" at bounding box center [562, 348] width 59 height 19
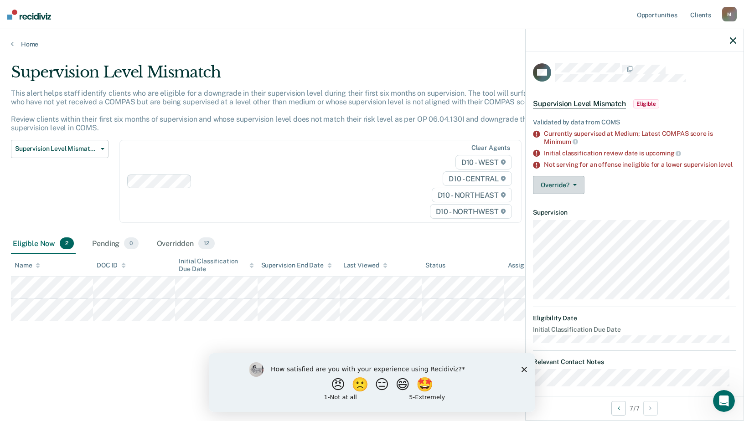
click at [568, 193] on button "Override?" at bounding box center [559, 185] width 52 height 18
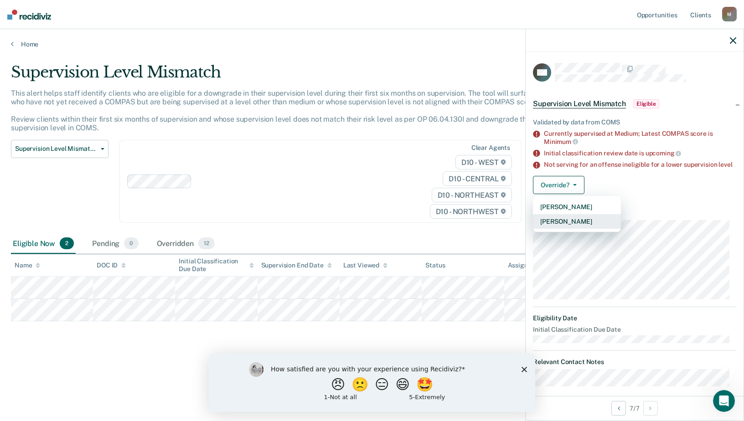
click at [548, 229] on button "[PERSON_NAME]" at bounding box center [577, 221] width 88 height 15
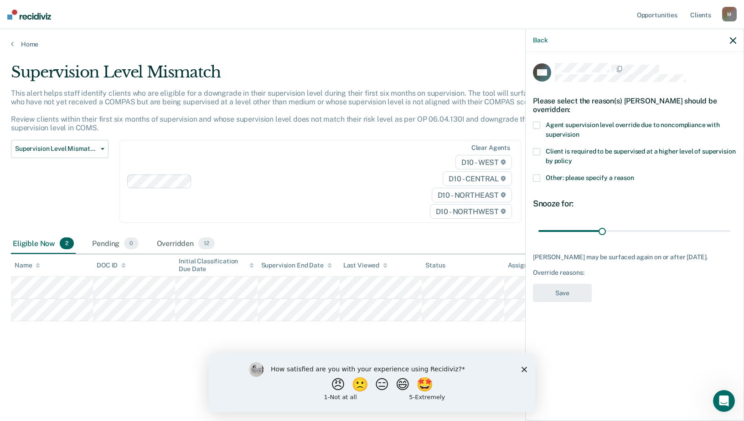
click at [539, 181] on label "Other: please specify a reason" at bounding box center [634, 180] width 203 height 10
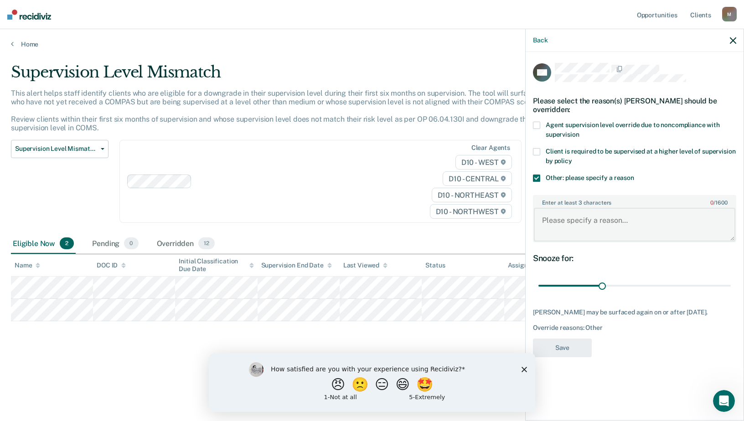
click at [557, 226] on textarea "Enter at least 3 characters 0 / 1600" at bounding box center [635, 225] width 202 height 34
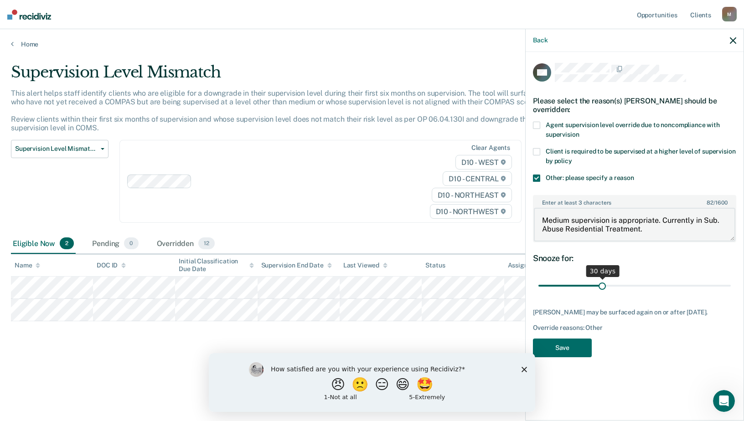
type textarea "Medium supervision is appropriate. Currently in Sub. Abuse Residential Treatmen…"
drag, startPoint x: 601, startPoint y: 288, endPoint x: 731, endPoint y: 284, distance: 130.5
type input "90"
click at [731, 284] on input "range" at bounding box center [635, 286] width 192 height 16
click at [565, 351] on button "Save" at bounding box center [562, 348] width 59 height 19
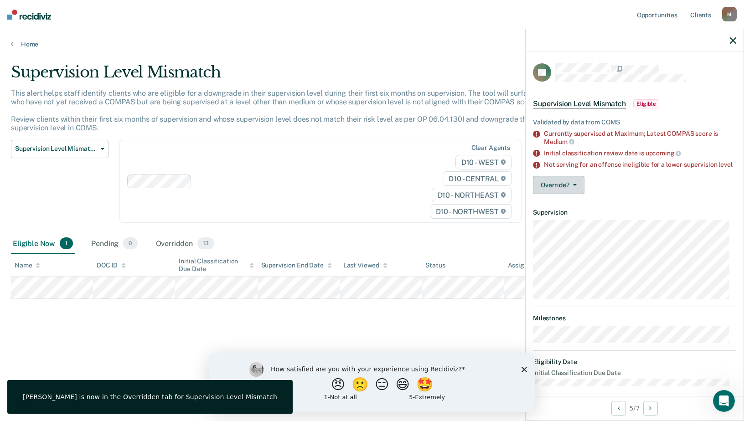
click at [568, 193] on button "Override?" at bounding box center [559, 185] width 52 height 18
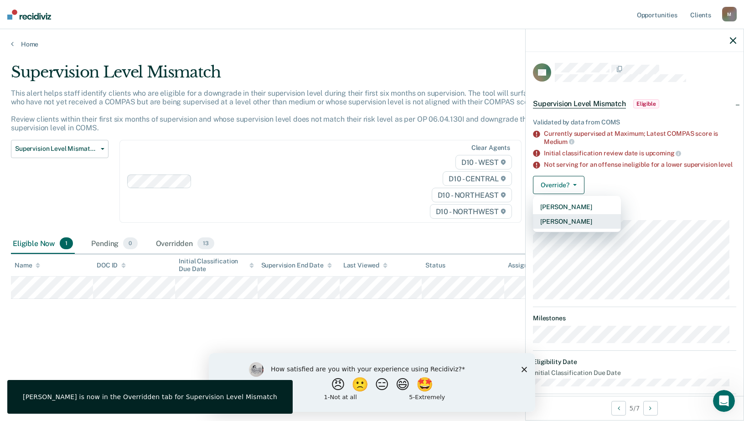
click at [572, 226] on button "[PERSON_NAME]" at bounding box center [577, 221] width 88 height 15
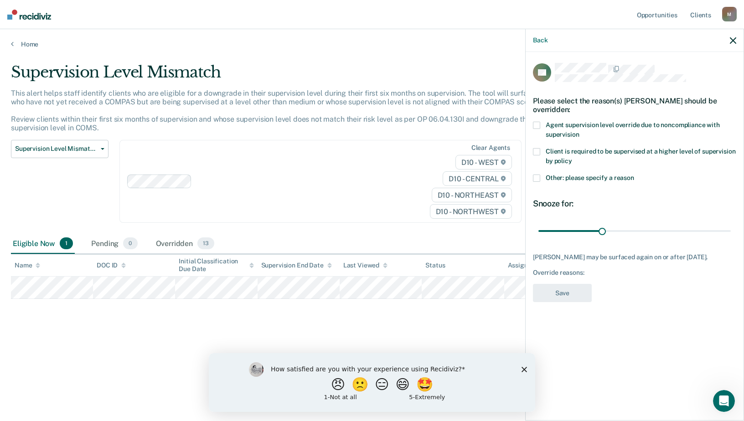
click at [538, 176] on span at bounding box center [536, 178] width 7 height 7
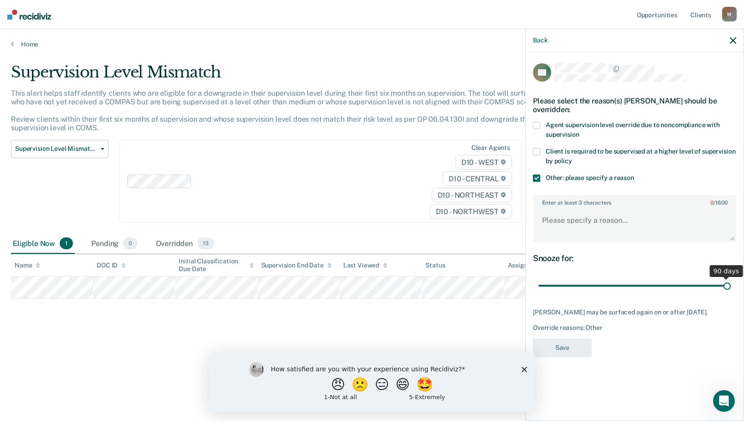
drag, startPoint x: 603, startPoint y: 285, endPoint x: 737, endPoint y: 280, distance: 134.6
type input "90"
click at [731, 280] on input "range" at bounding box center [635, 286] width 192 height 16
click at [596, 217] on textarea "Enter at least 3 characters 0 / 1600" at bounding box center [635, 225] width 202 height 34
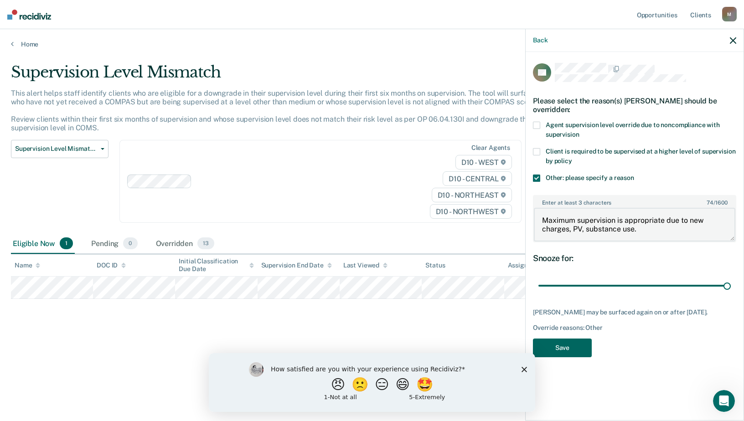
type textarea "Maximum supervision is appropriate due to new charges, PV, substance use."
click at [564, 347] on button "Save" at bounding box center [562, 348] width 59 height 19
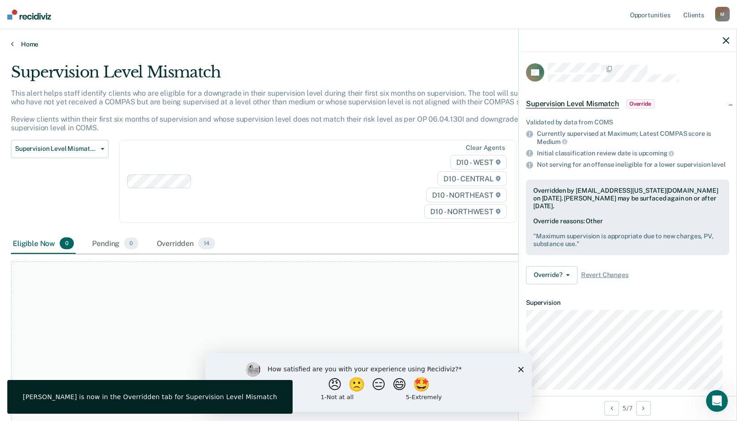
click at [30, 42] on link "Home" at bounding box center [368, 44] width 715 height 8
